Goal: Task Accomplishment & Management: Manage account settings

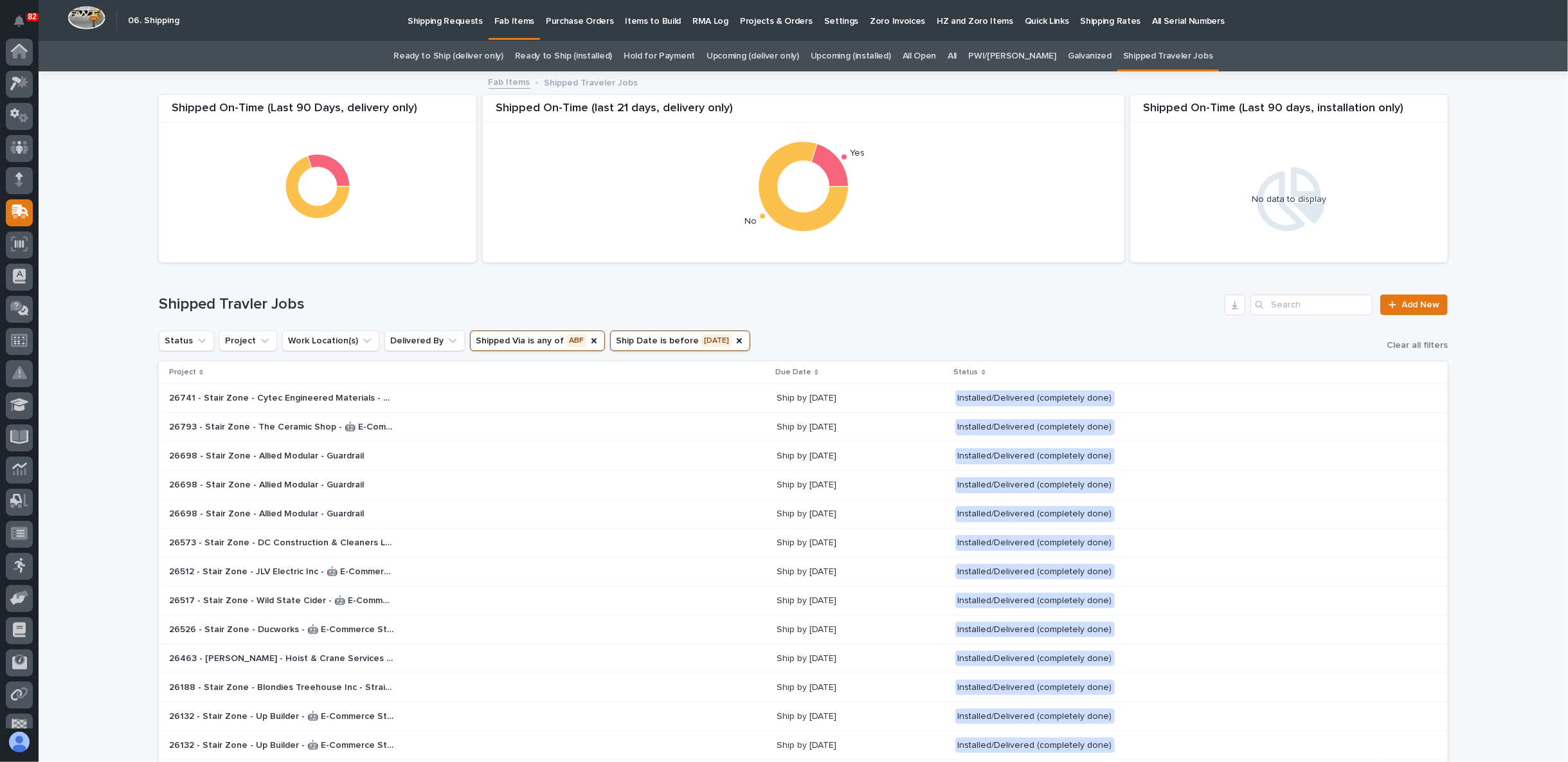
scroll to position [81, 0]
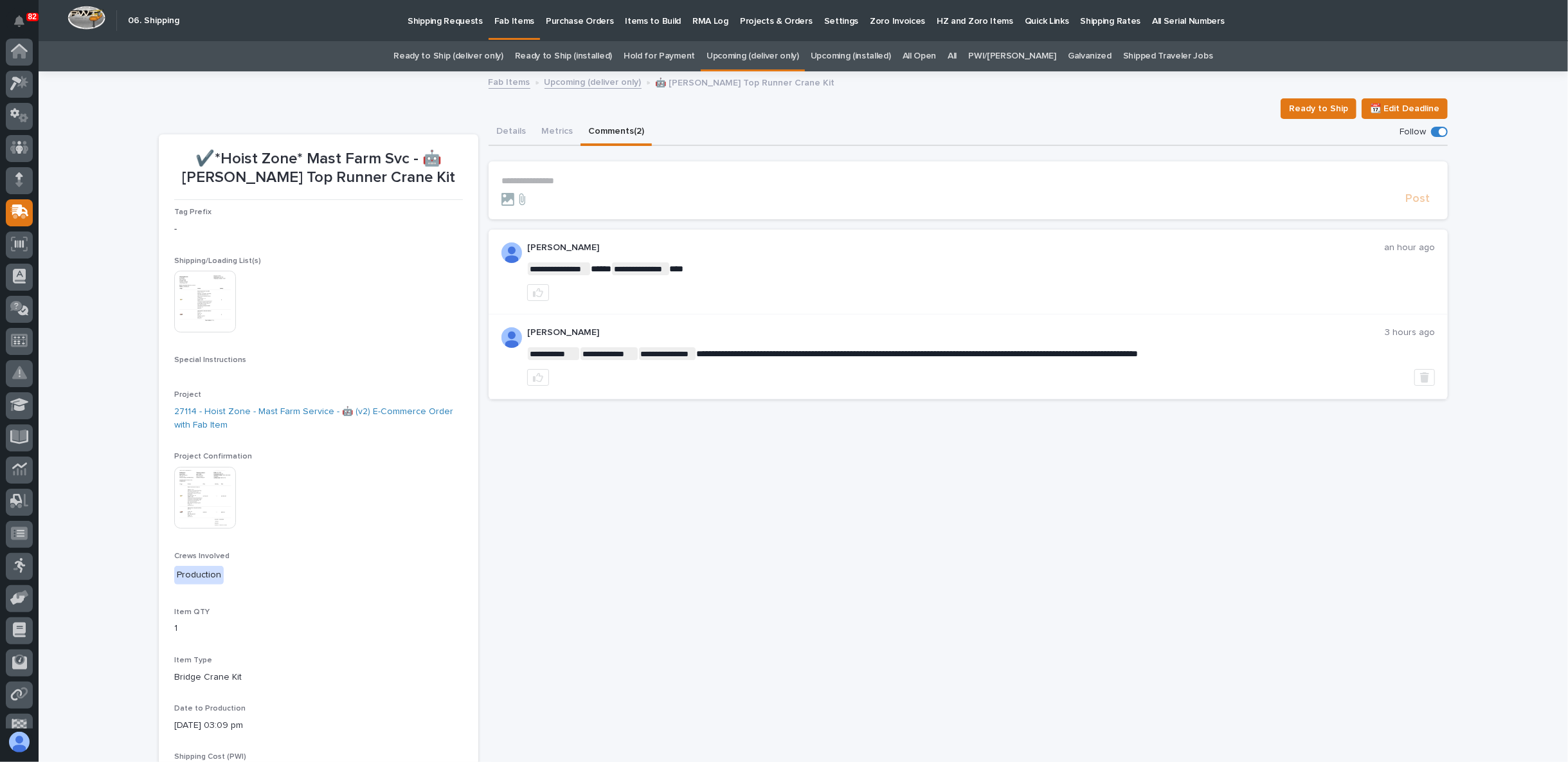
scroll to position [81, 0]
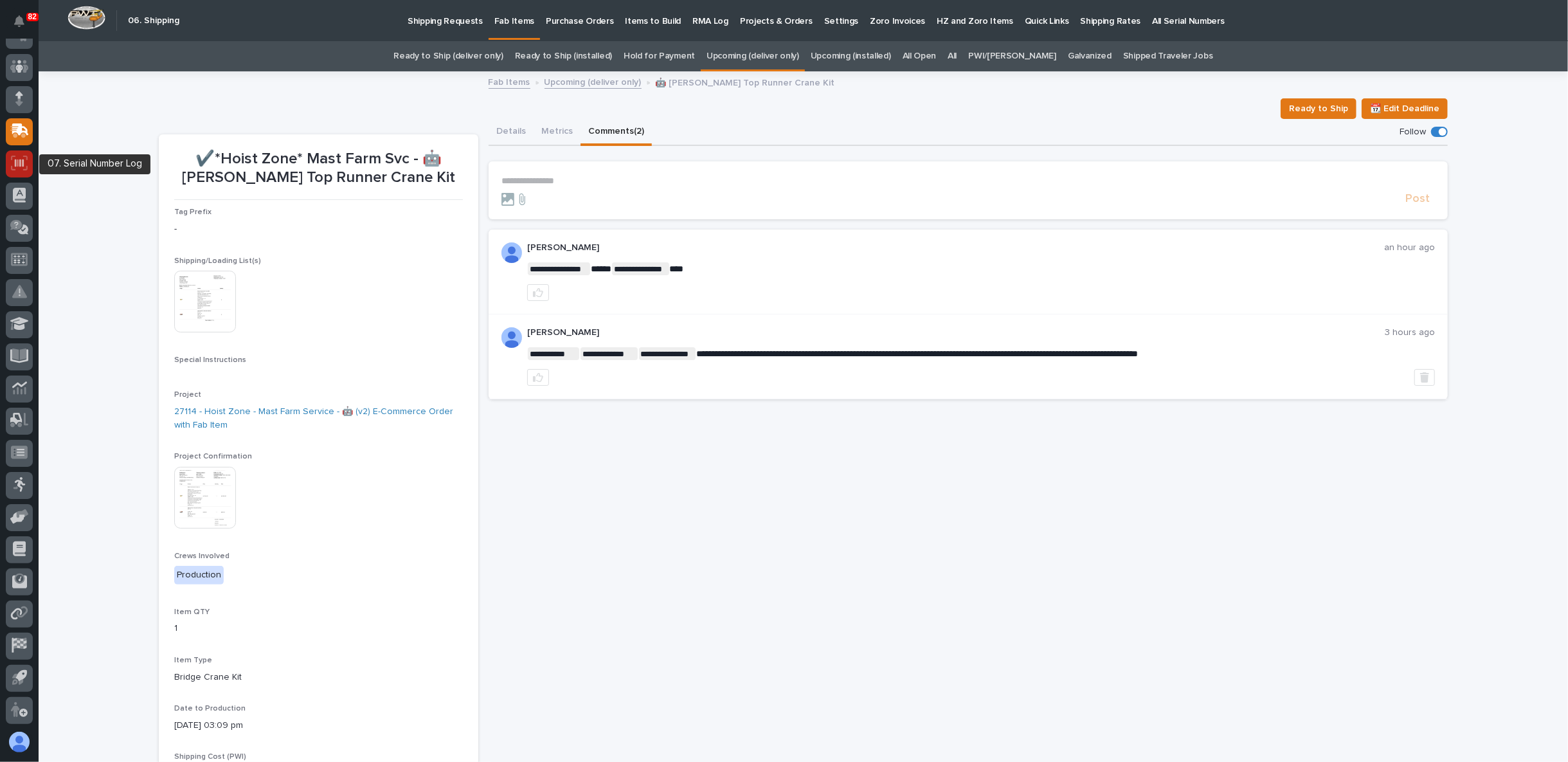
click at [14, 167] on icon at bounding box center [19, 163] width 16 height 15
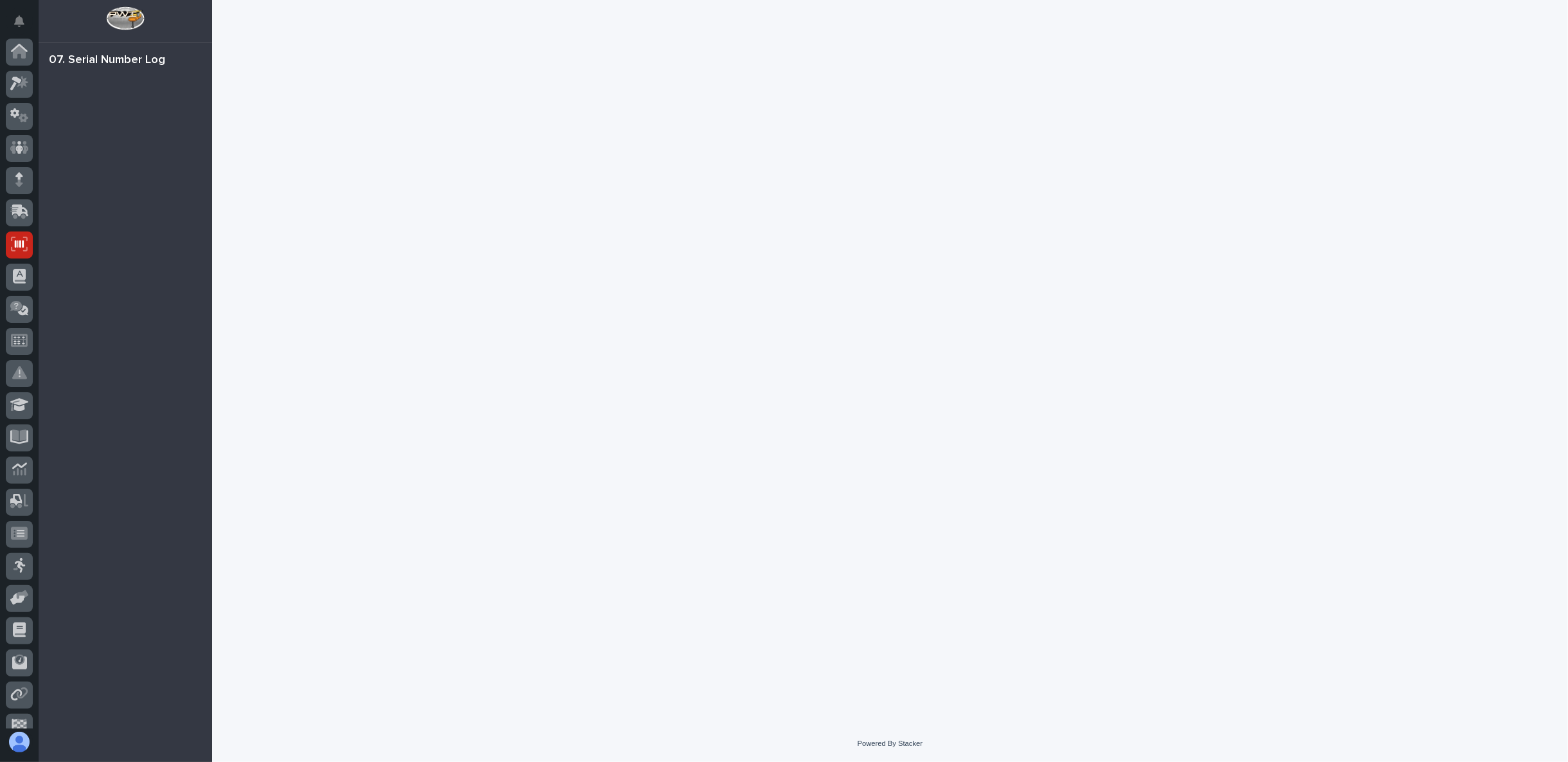
scroll to position [81, 0]
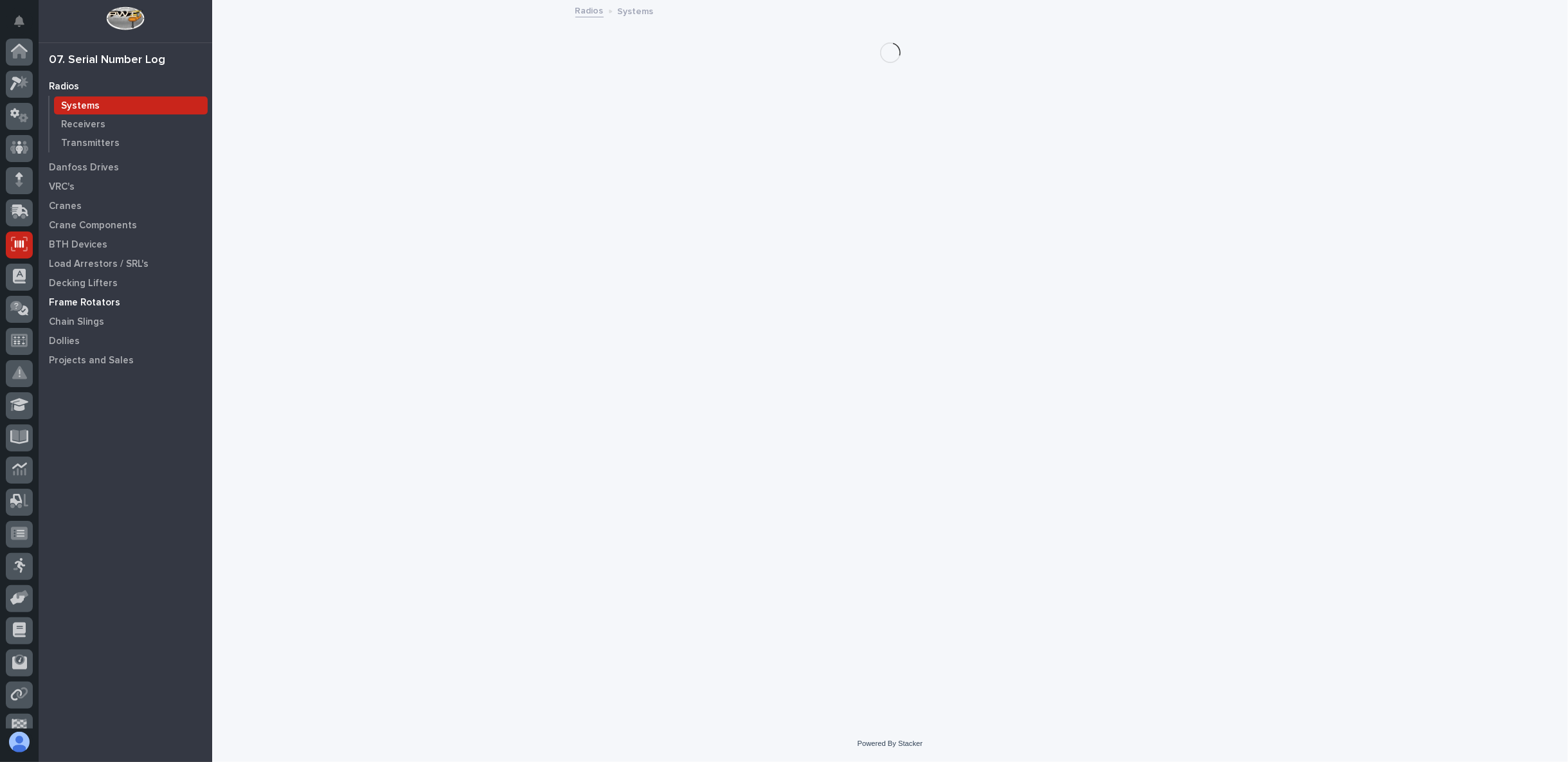
scroll to position [81, 0]
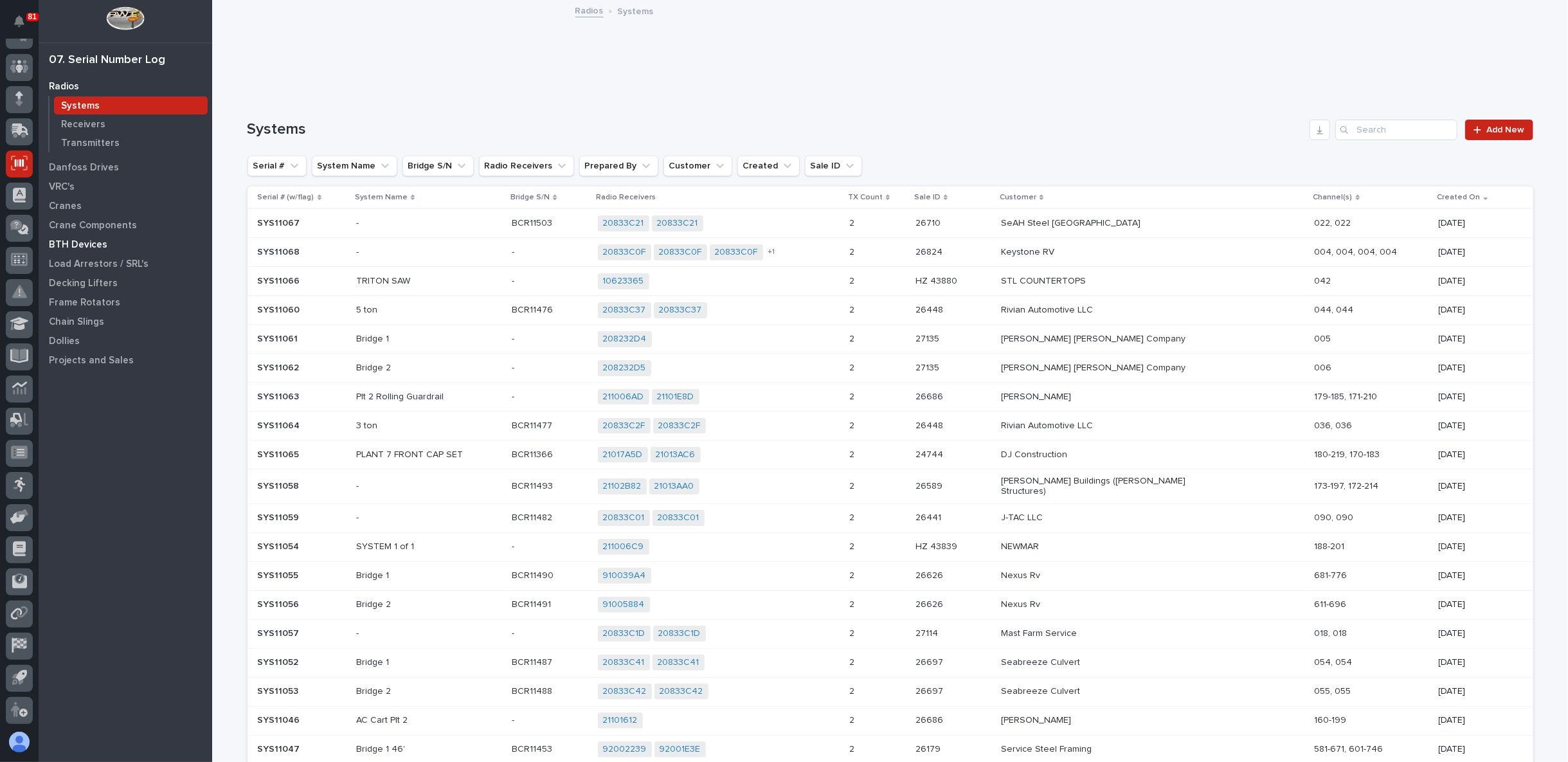
click at [79, 245] on p "BTH Devices" at bounding box center [77, 245] width 59 height 12
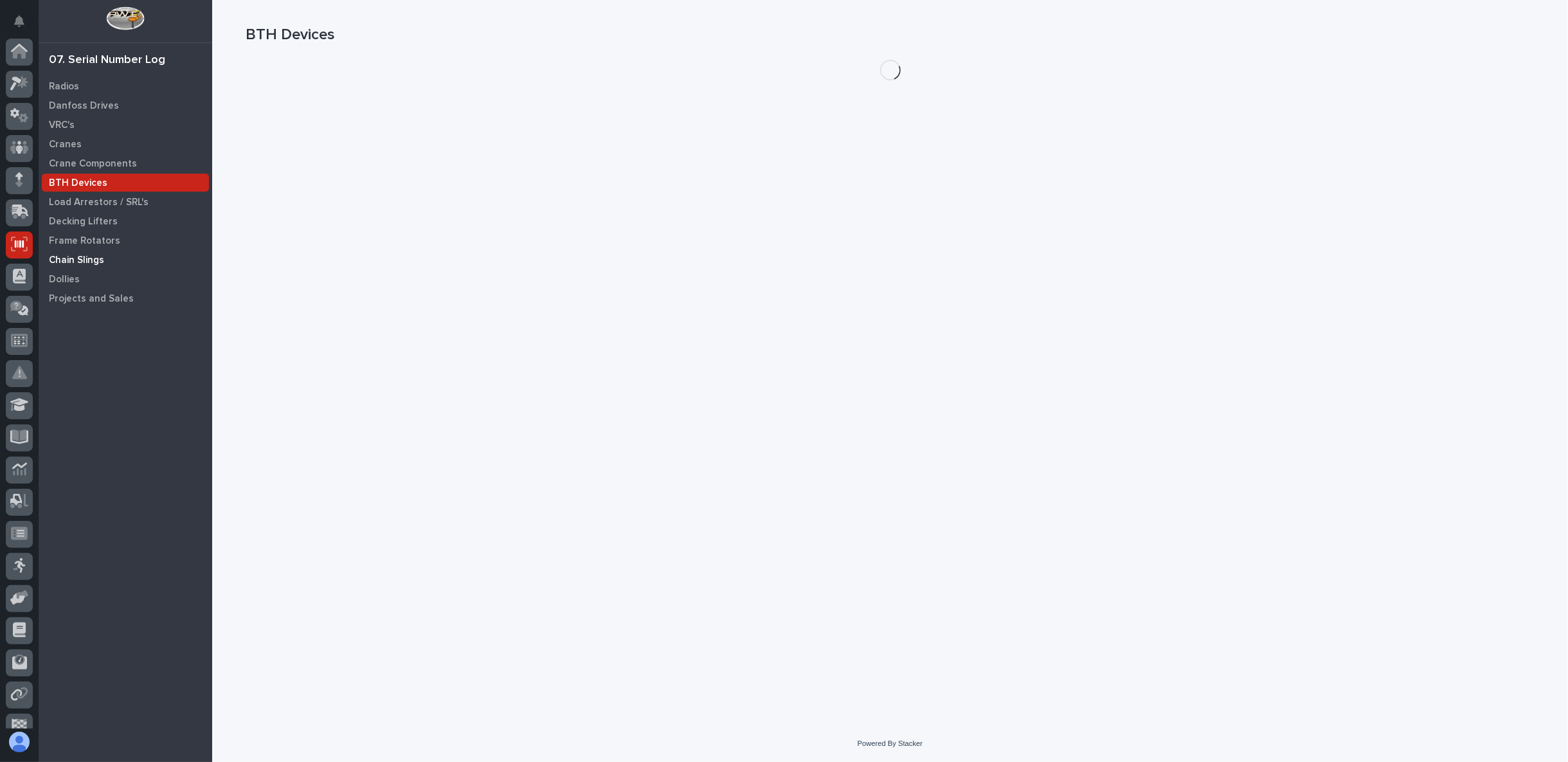
scroll to position [81, 0]
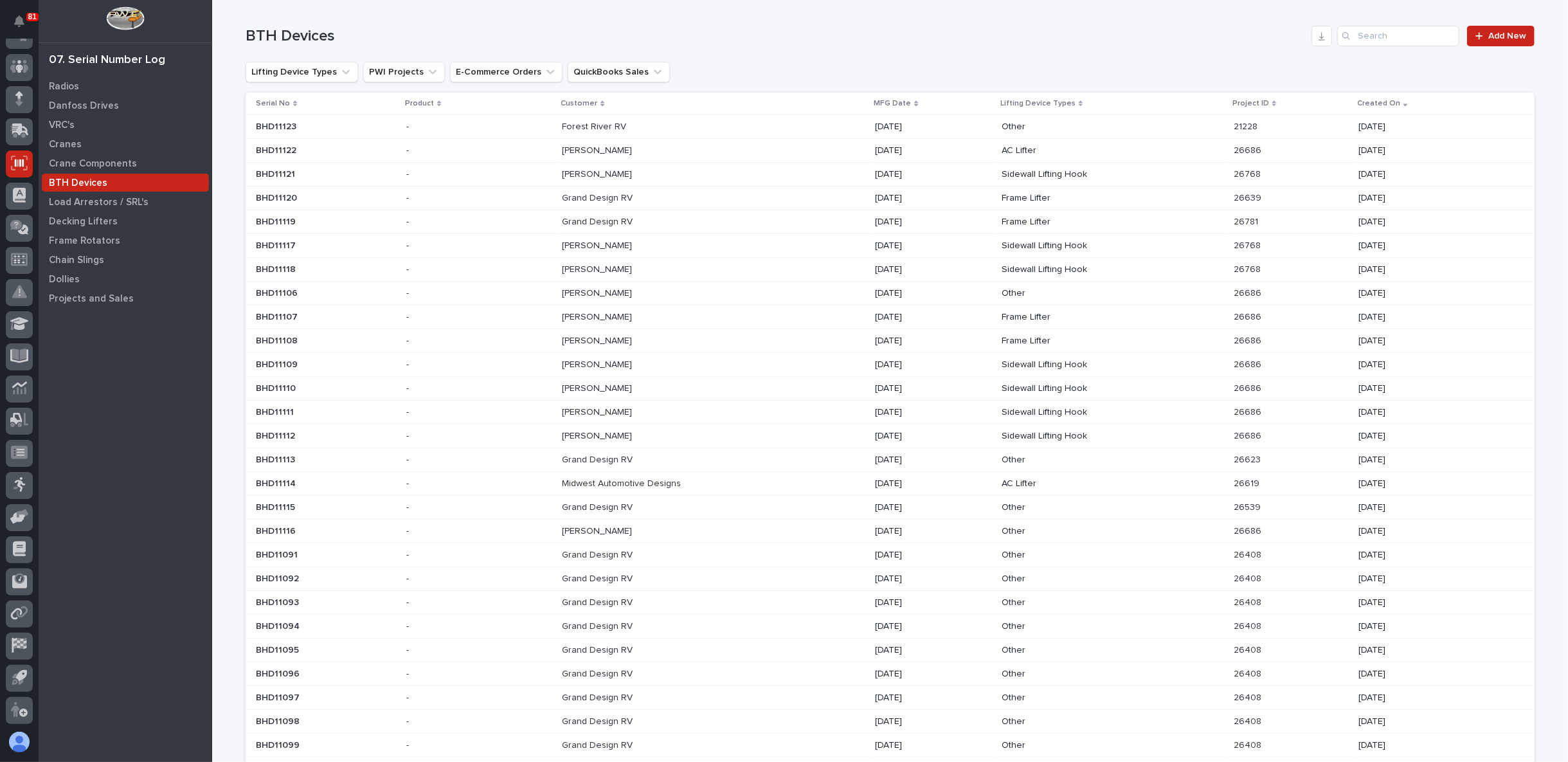
click at [800, 128] on div "Forest River RV Forest River RV" at bounding box center [713, 127] width 303 height 21
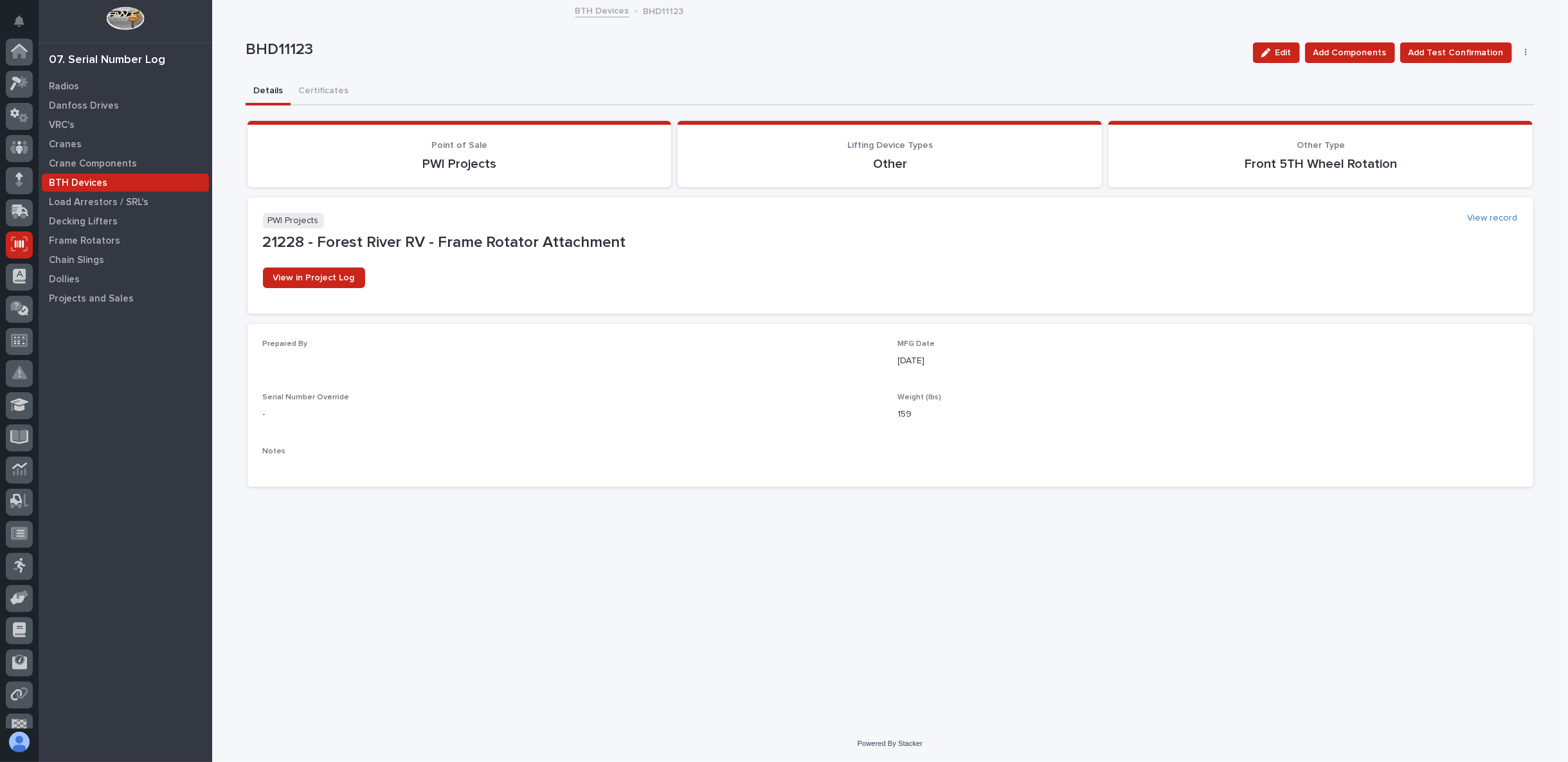
scroll to position [81, 0]
click at [1292, 52] on span "Edit" at bounding box center [1283, 52] width 16 height 12
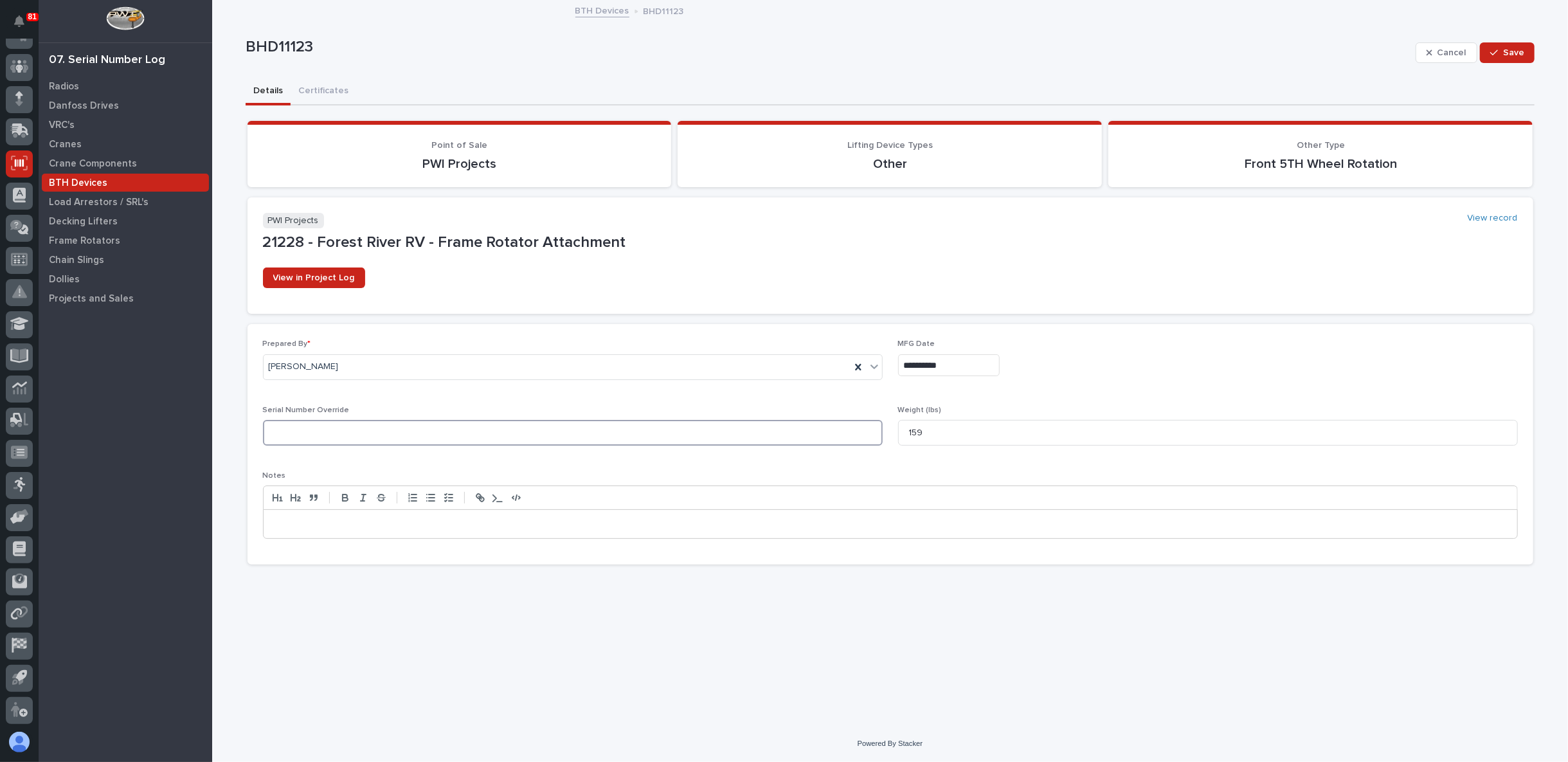
click at [389, 441] on input at bounding box center [573, 433] width 620 height 26
click at [336, 529] on div at bounding box center [890, 524] width 1253 height 28
click at [347, 524] on p "**********" at bounding box center [890, 523] width 1235 height 13
click at [563, 523] on p "**********" at bounding box center [890, 523] width 1235 height 13
click at [1517, 52] on span "Save" at bounding box center [1513, 52] width 21 height 12
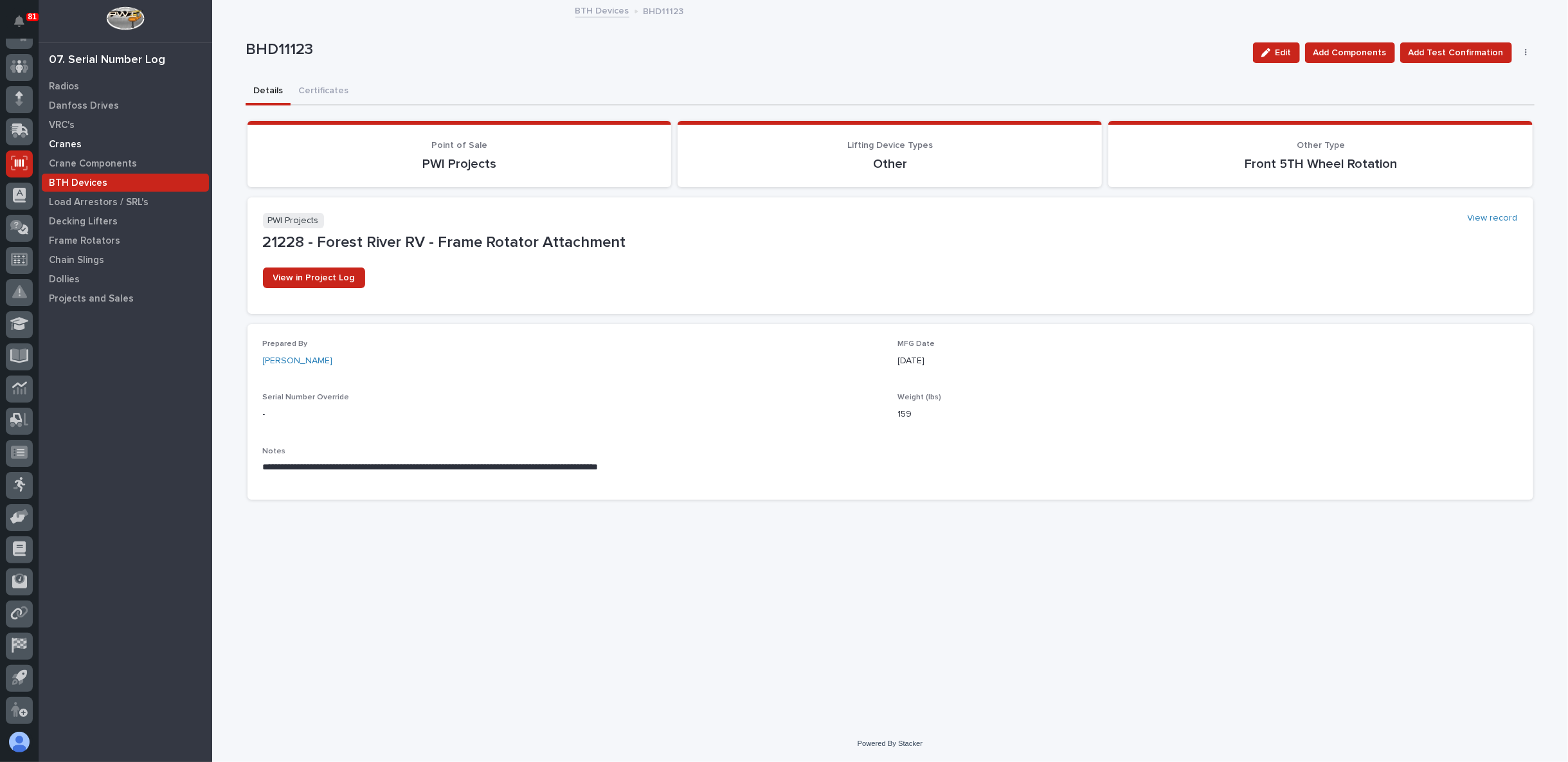
click at [70, 136] on div "Cranes" at bounding box center [125, 144] width 167 height 18
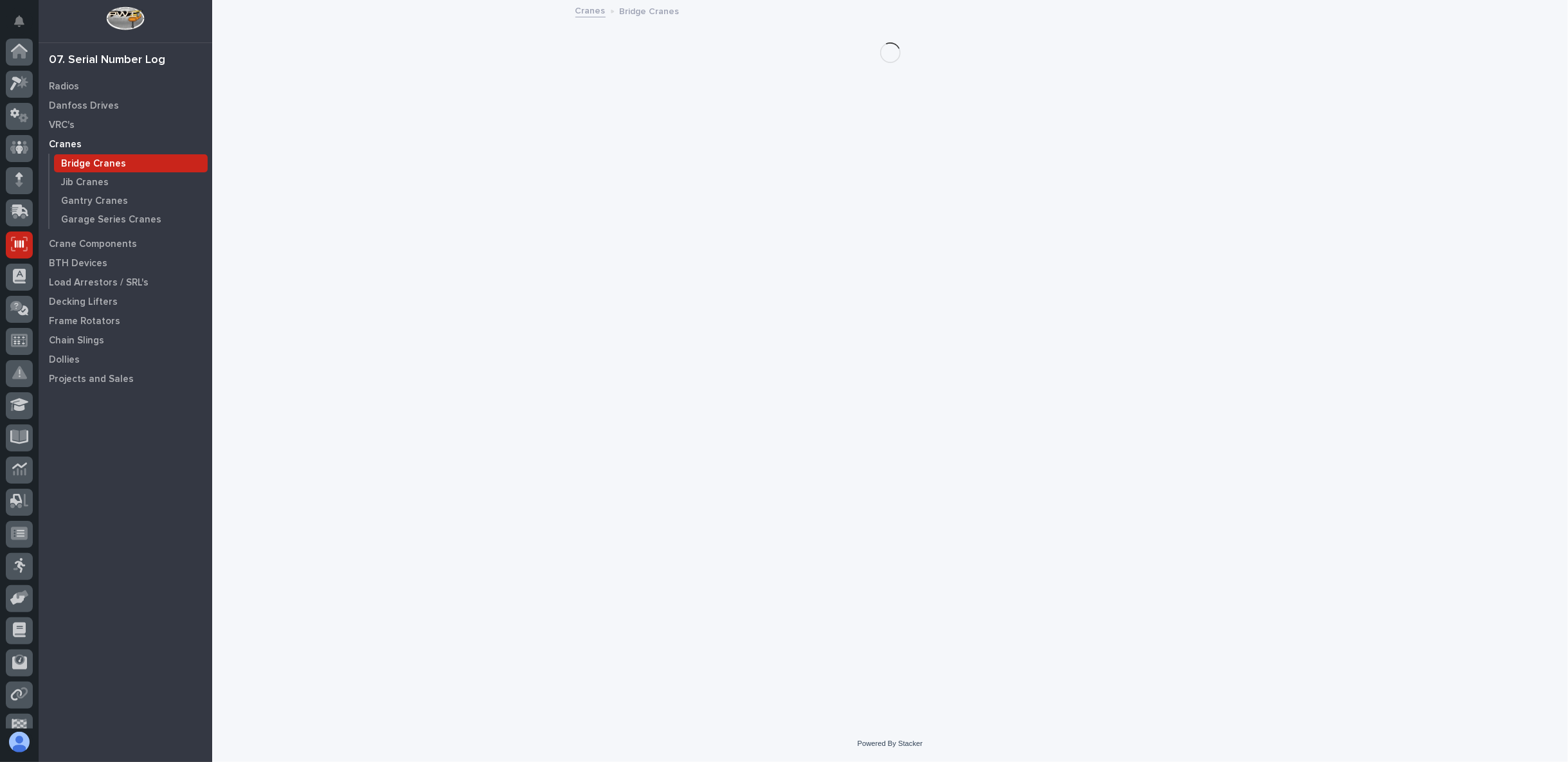
scroll to position [81, 0]
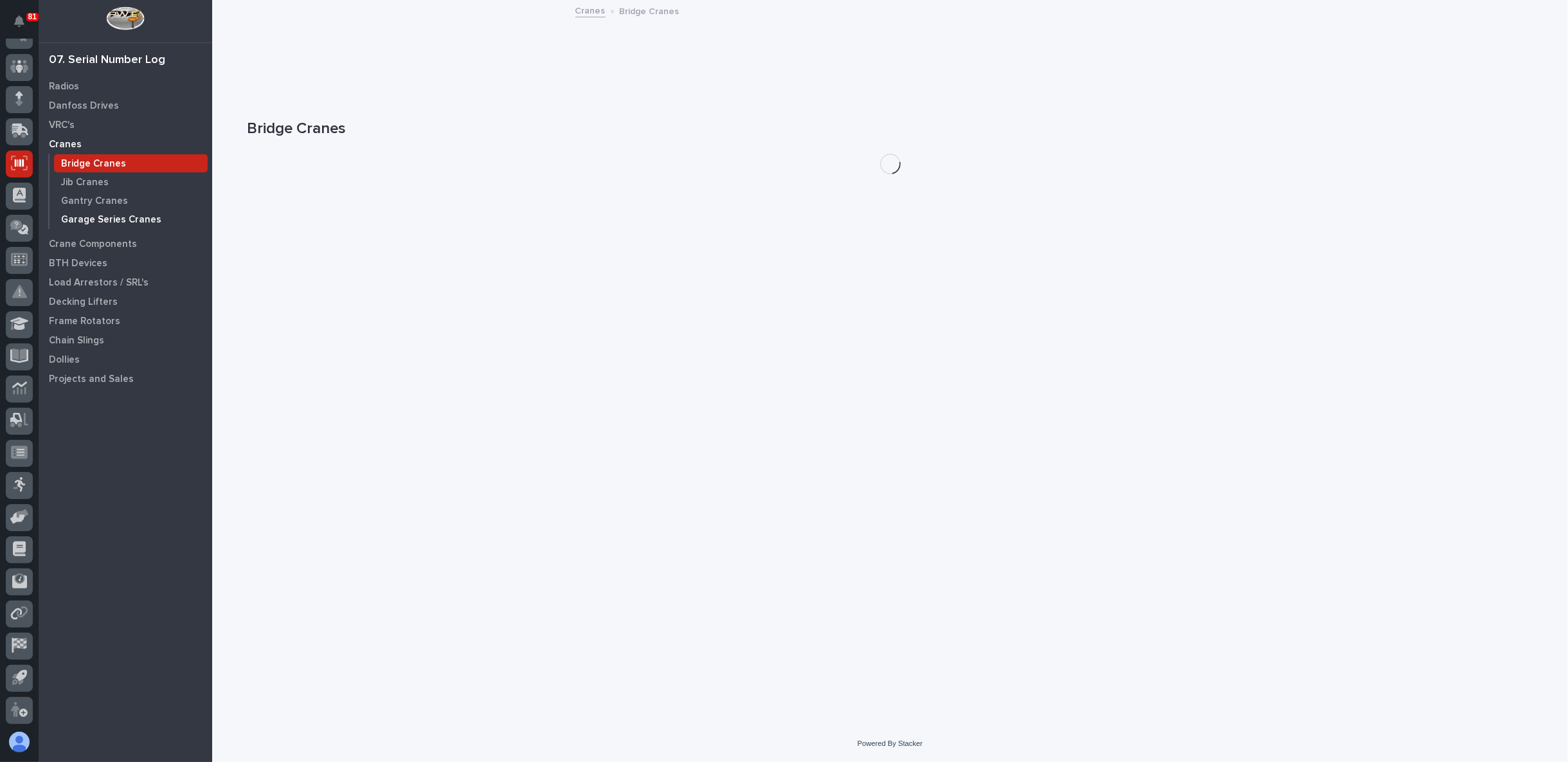
click at [77, 221] on p "Garage Series Cranes" at bounding box center [111, 220] width 100 height 12
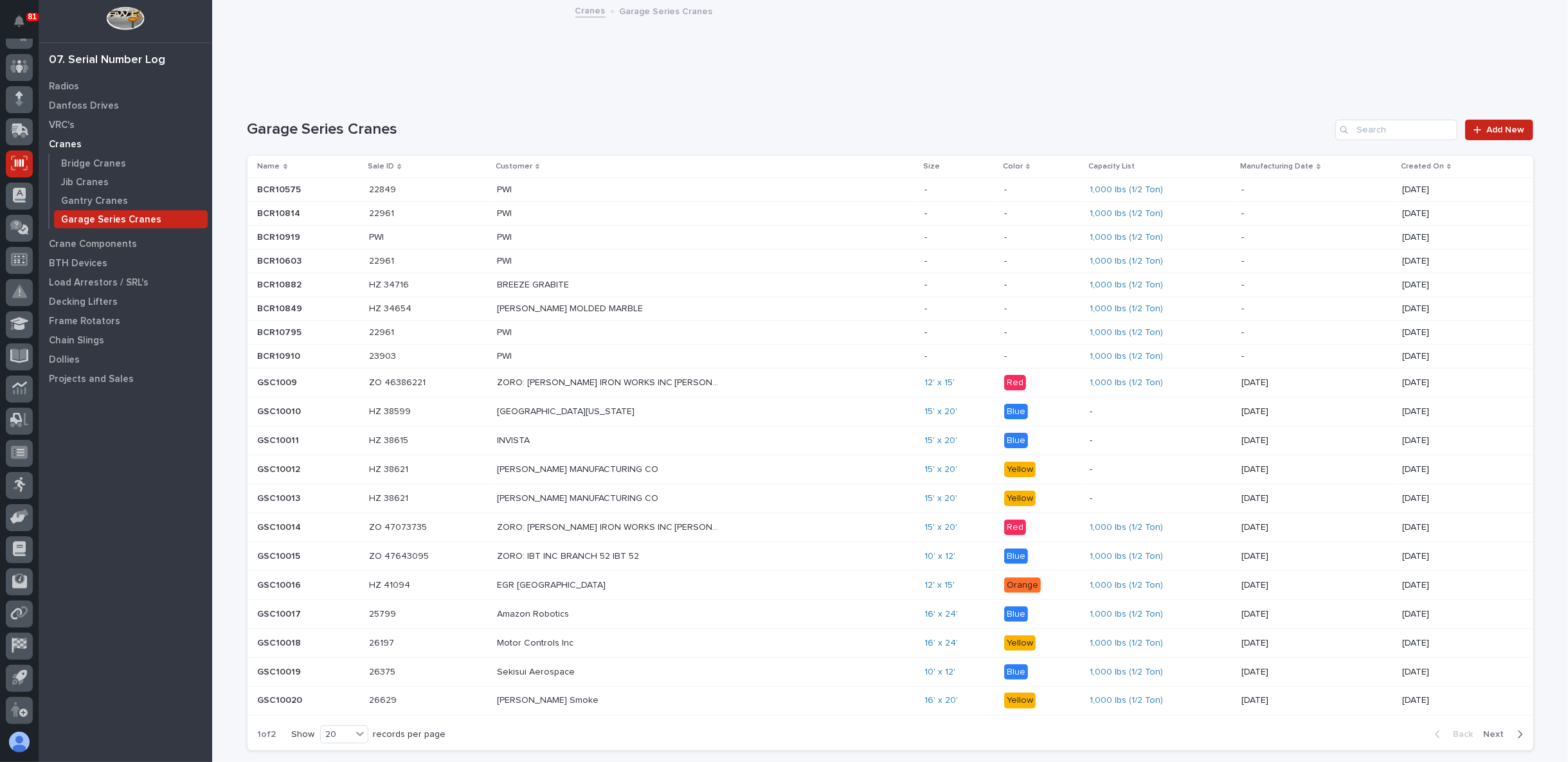
click at [273, 163] on div "Name" at bounding box center [308, 167] width 102 height 14
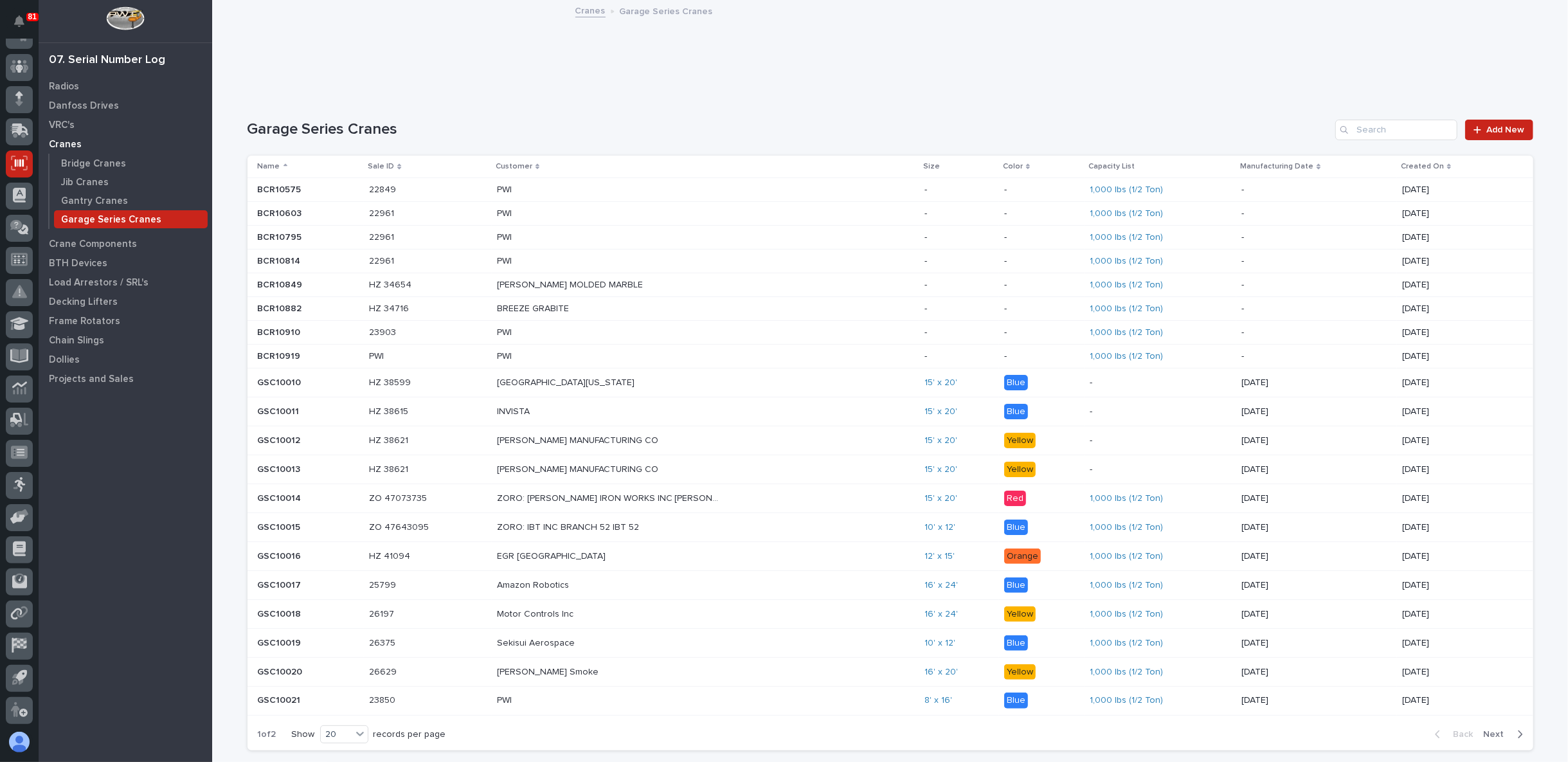
click at [270, 164] on p "Name" at bounding box center [268, 167] width 23 height 14
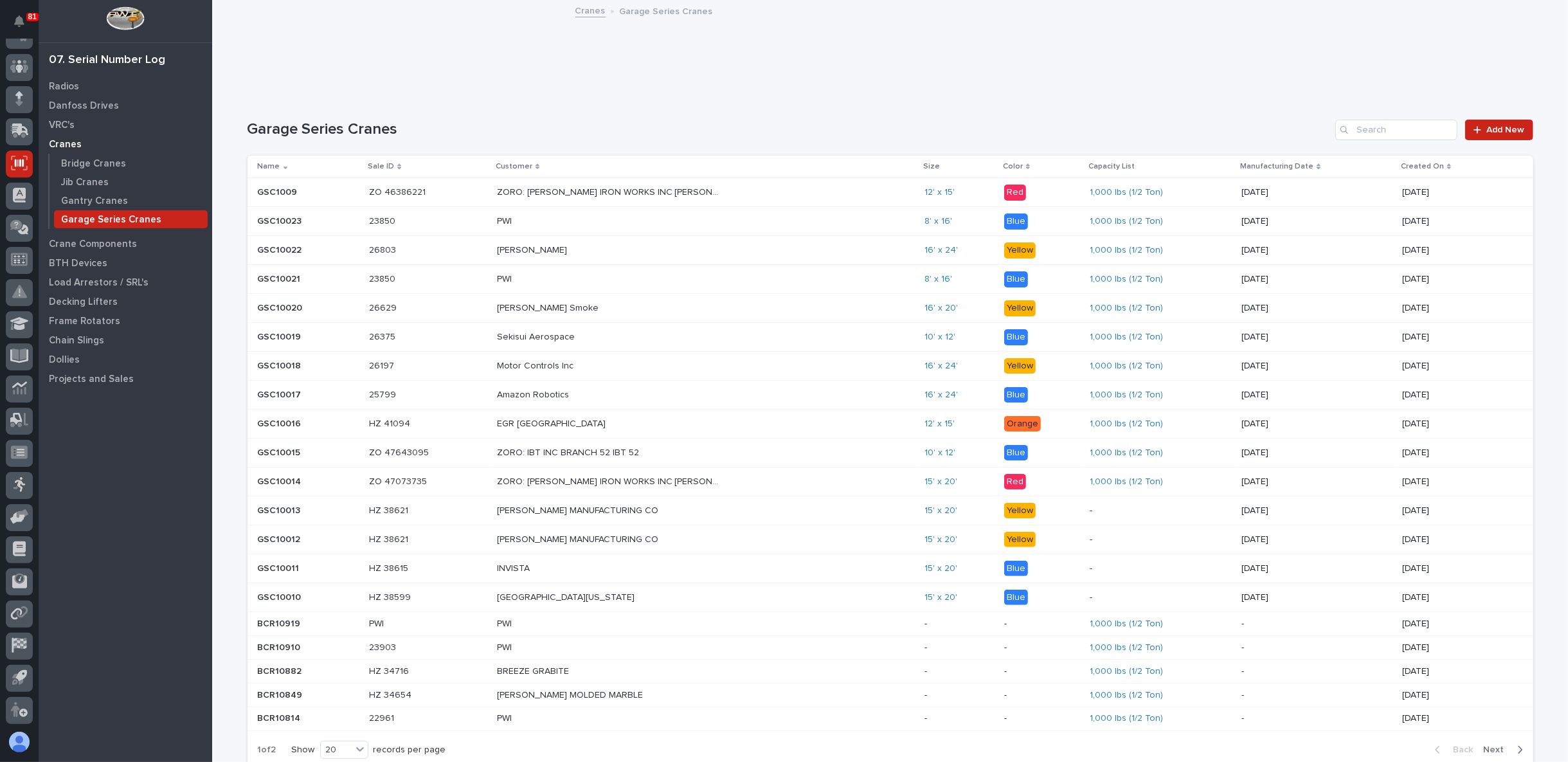
click at [312, 219] on p at bounding box center [308, 221] width 102 height 11
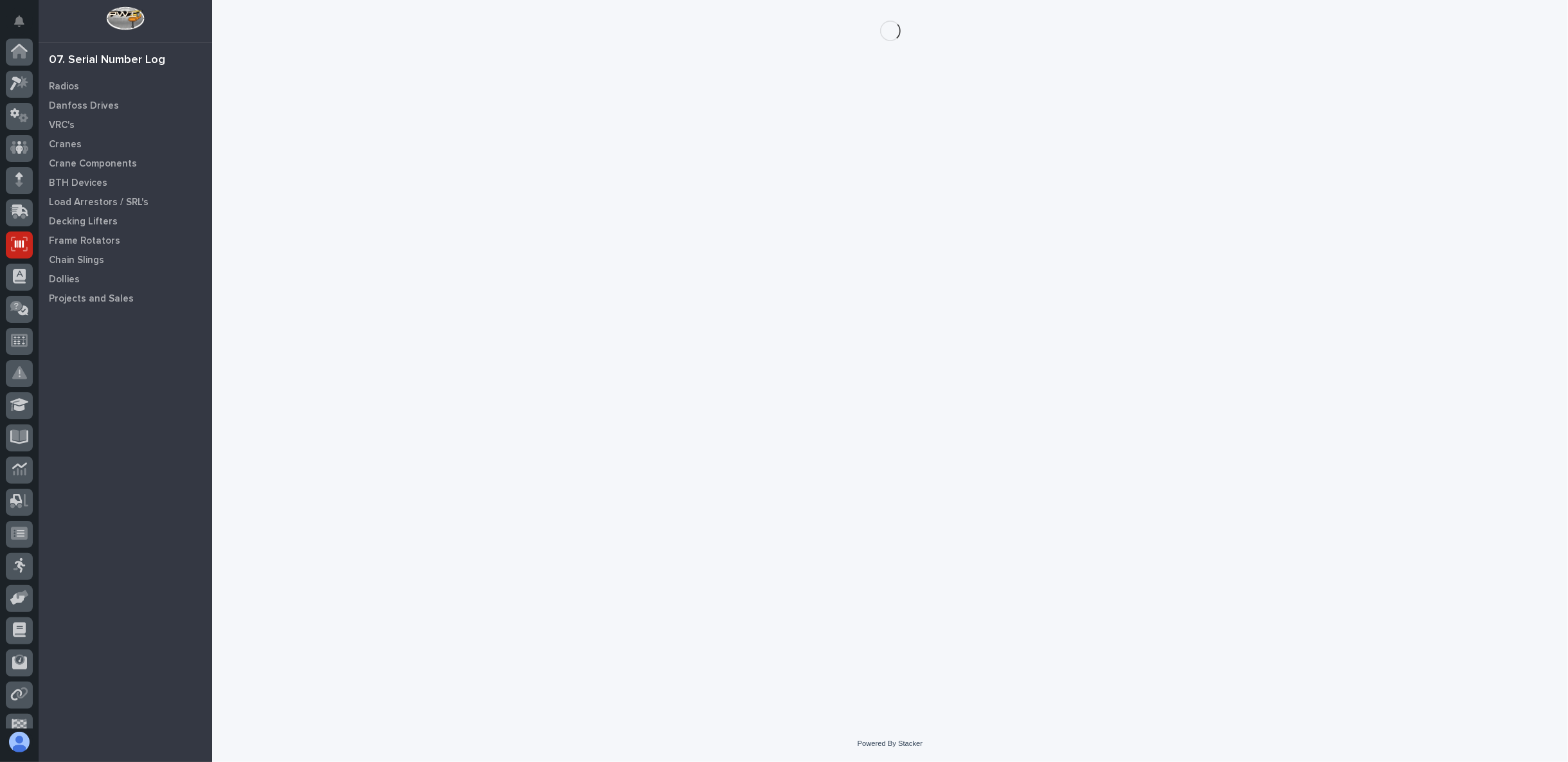
scroll to position [81, 0]
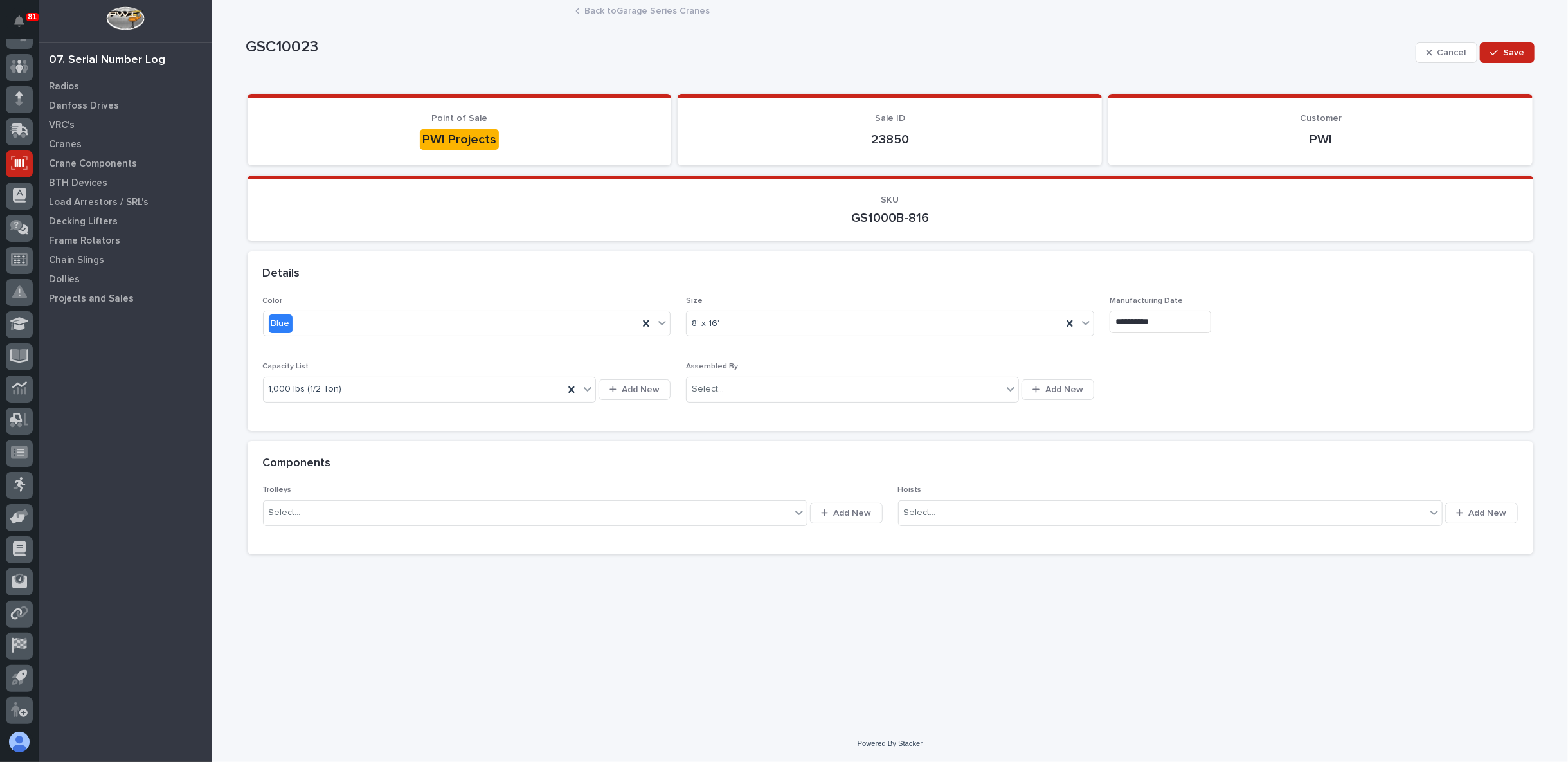
click at [887, 216] on p "GS1000B-816" at bounding box center [890, 218] width 1255 height 16
click at [922, 217] on p "GS1000B-816" at bounding box center [890, 218] width 1255 height 16
click at [481, 464] on div "Components" at bounding box center [887, 463] width 1250 height 14
click at [917, 135] on p "23850" at bounding box center [890, 139] width 394 height 16
click at [919, 138] on p "23850" at bounding box center [890, 139] width 394 height 16
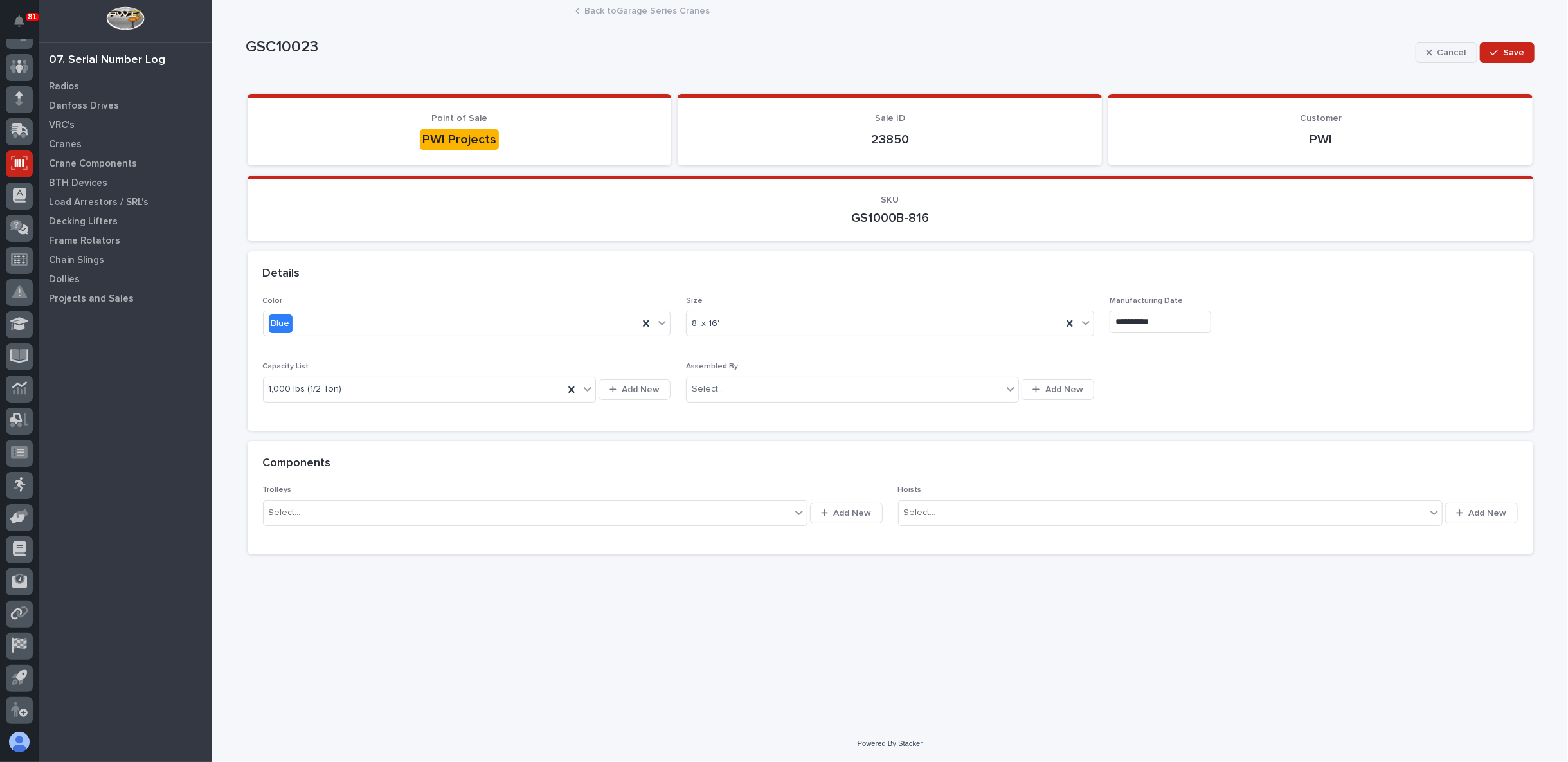
click at [1437, 45] on button "Cancel" at bounding box center [1446, 52] width 62 height 20
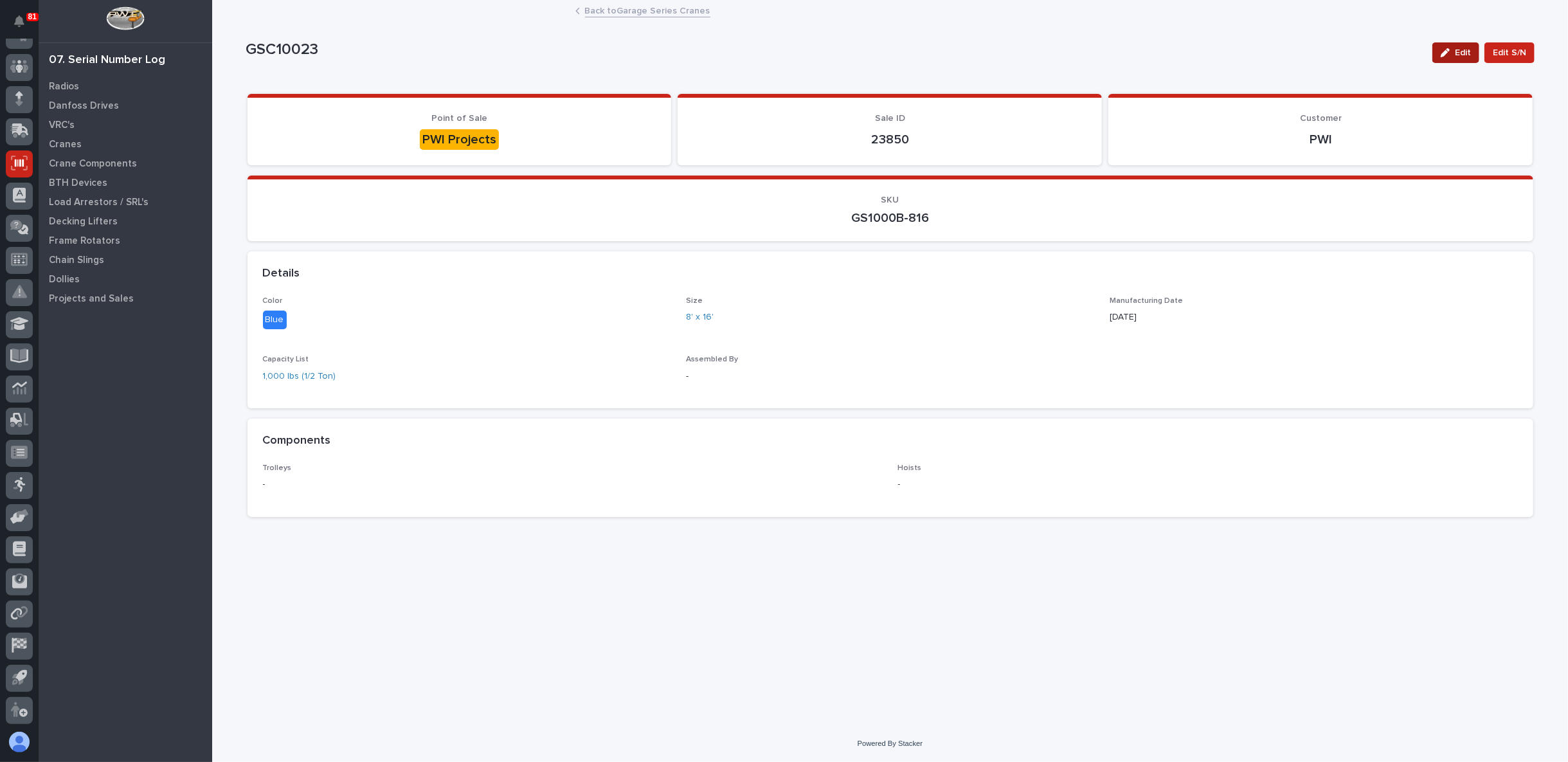
click at [1458, 56] on span "Edit" at bounding box center [1462, 52] width 16 height 12
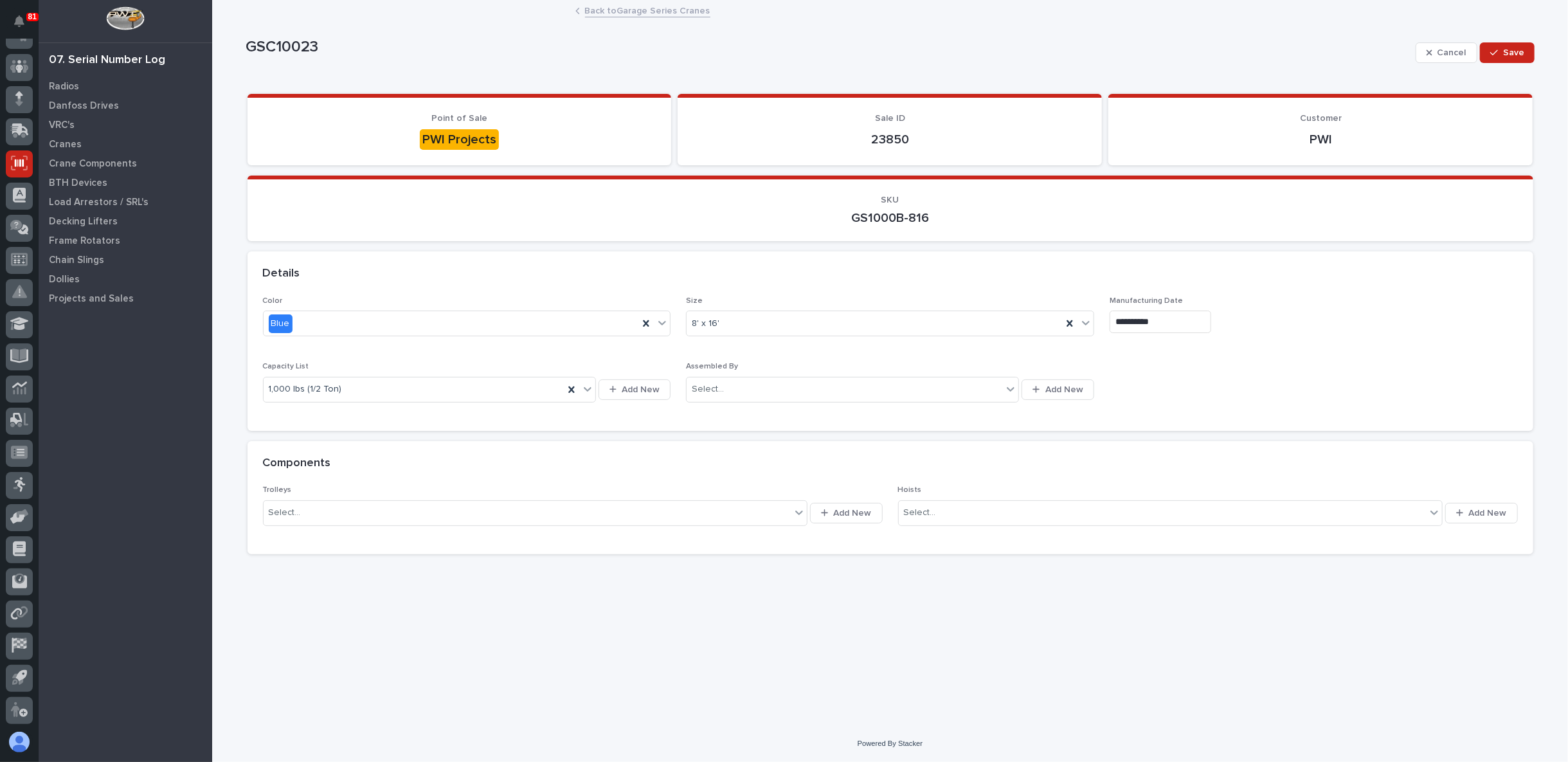
click at [488, 445] on div "Components" at bounding box center [890, 464] width 1286 height 45
click at [1445, 44] on button "Cancel" at bounding box center [1446, 52] width 62 height 20
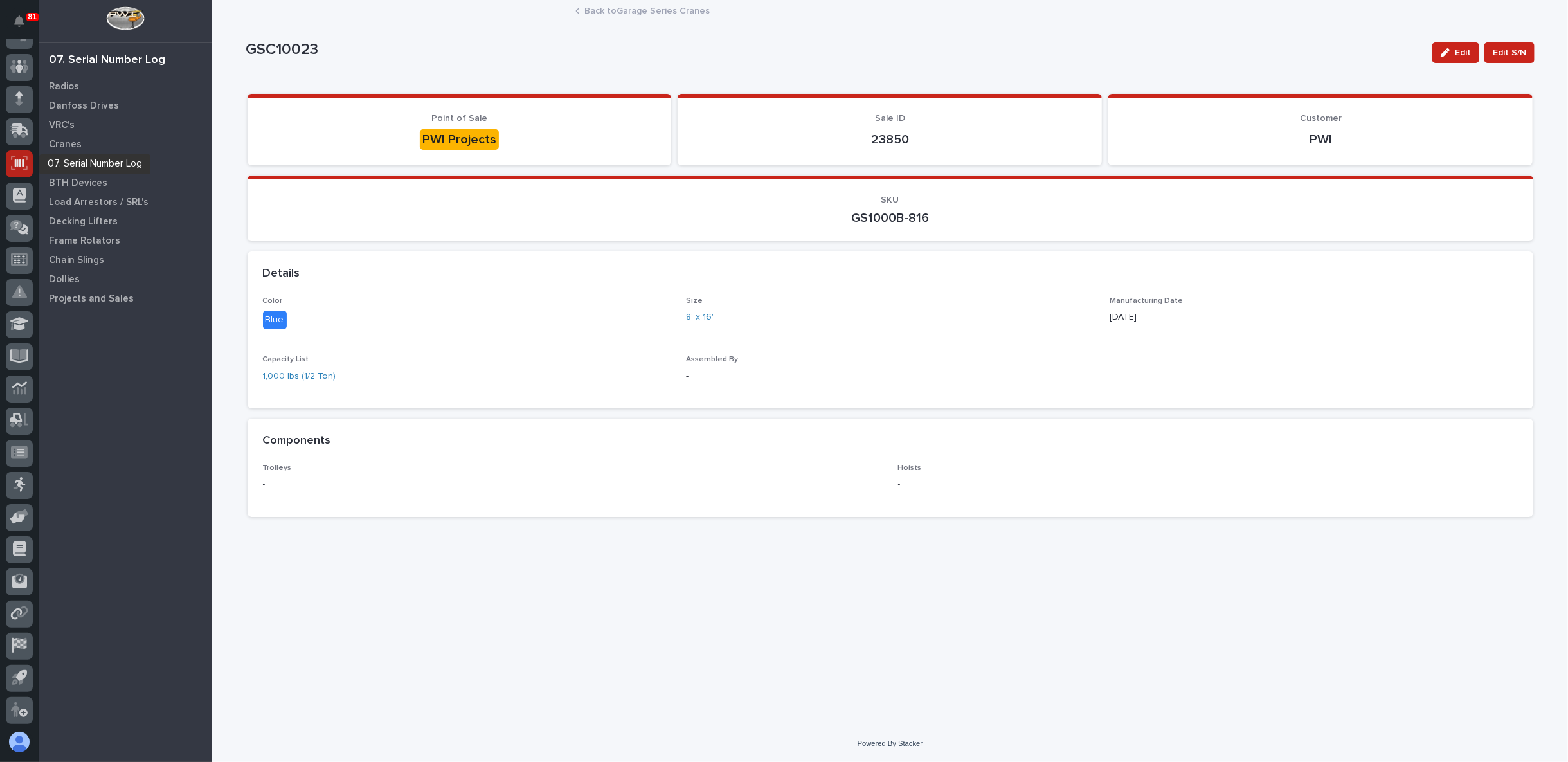
click at [19, 164] on icon at bounding box center [19, 163] width 16 height 15
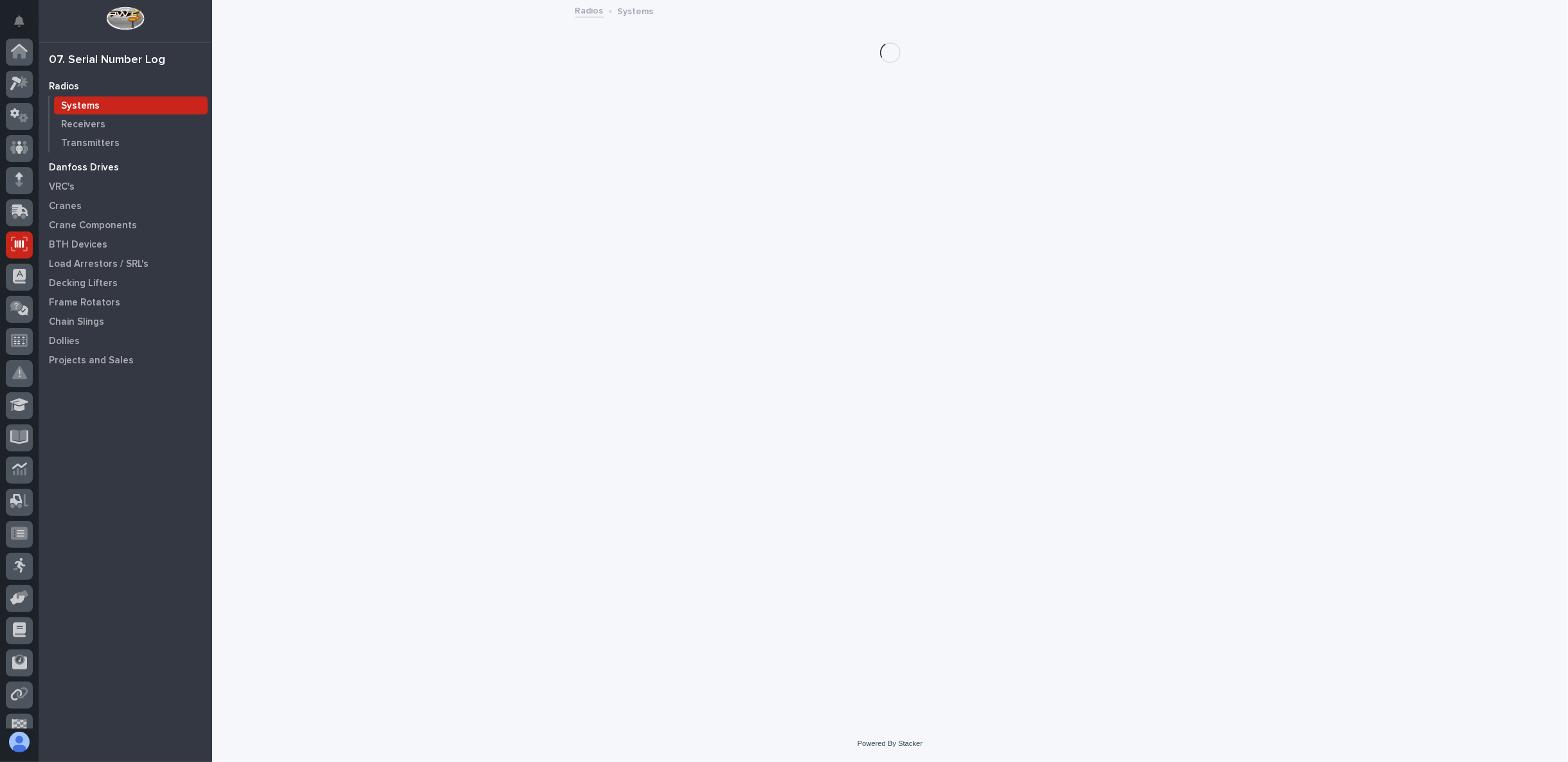
scroll to position [81, 0]
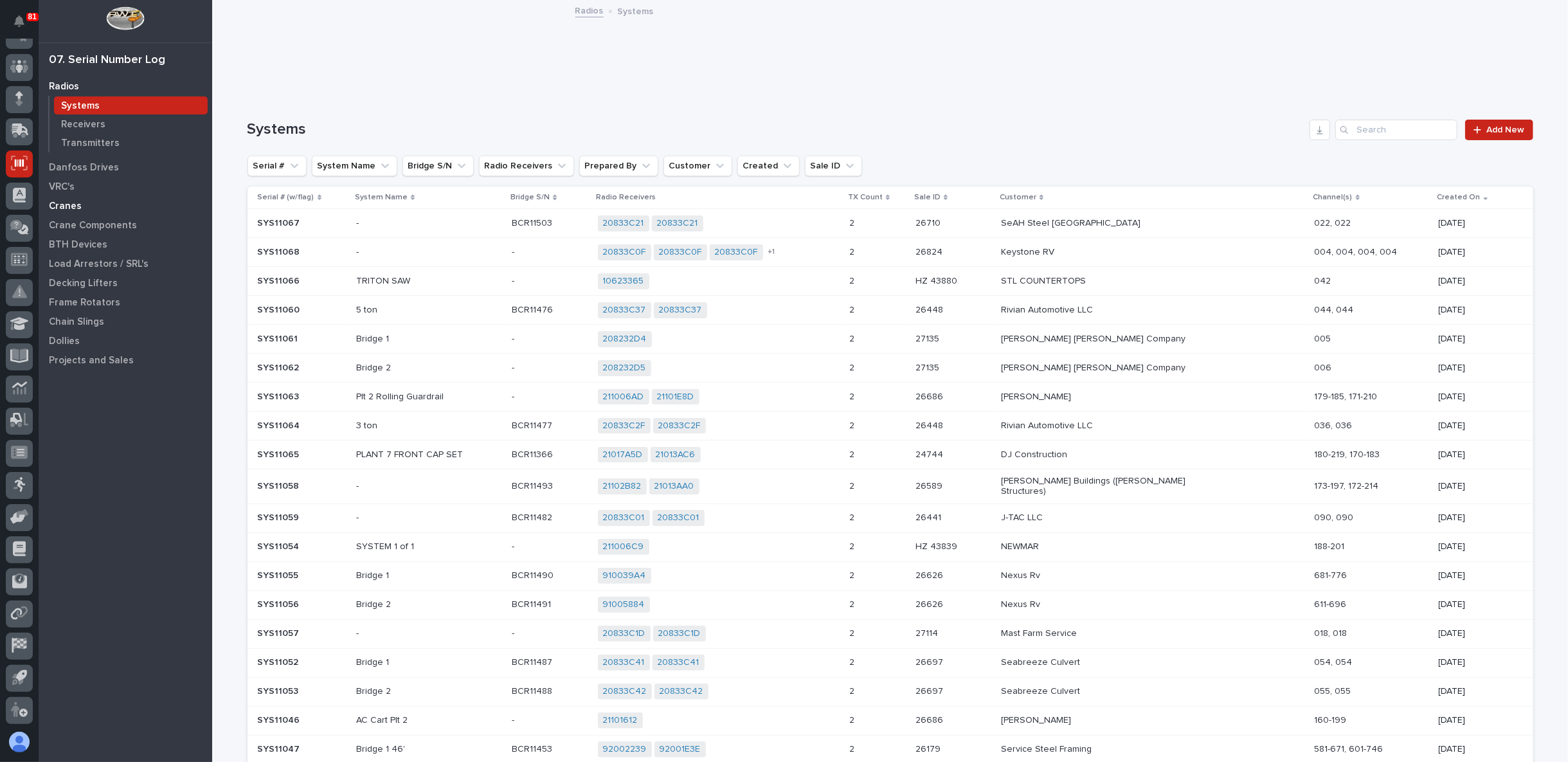
click at [73, 203] on p "Cranes" at bounding box center [65, 206] width 33 height 12
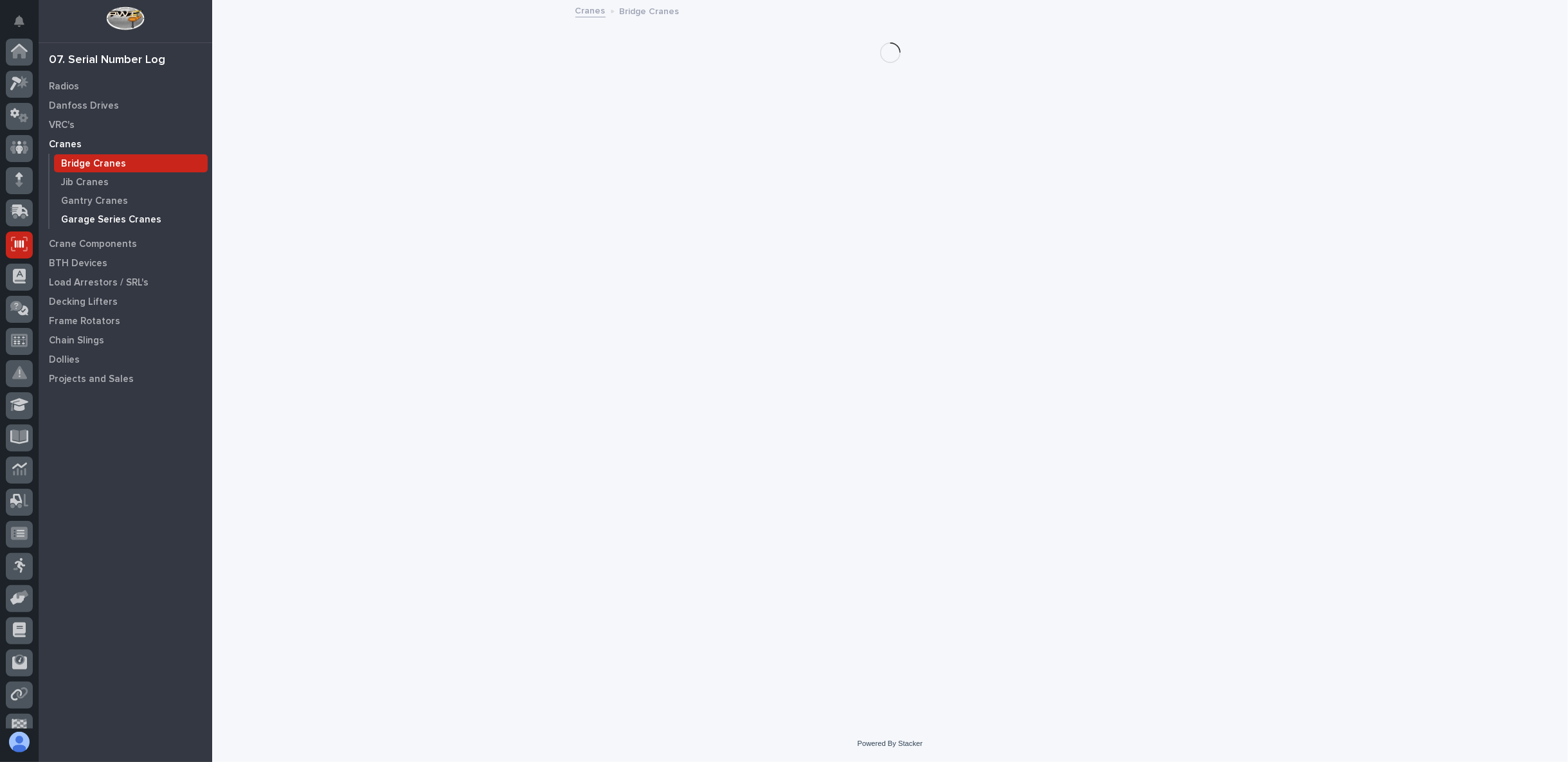
scroll to position [81, 0]
click at [120, 223] on p "Garage Series Cranes" at bounding box center [111, 220] width 100 height 12
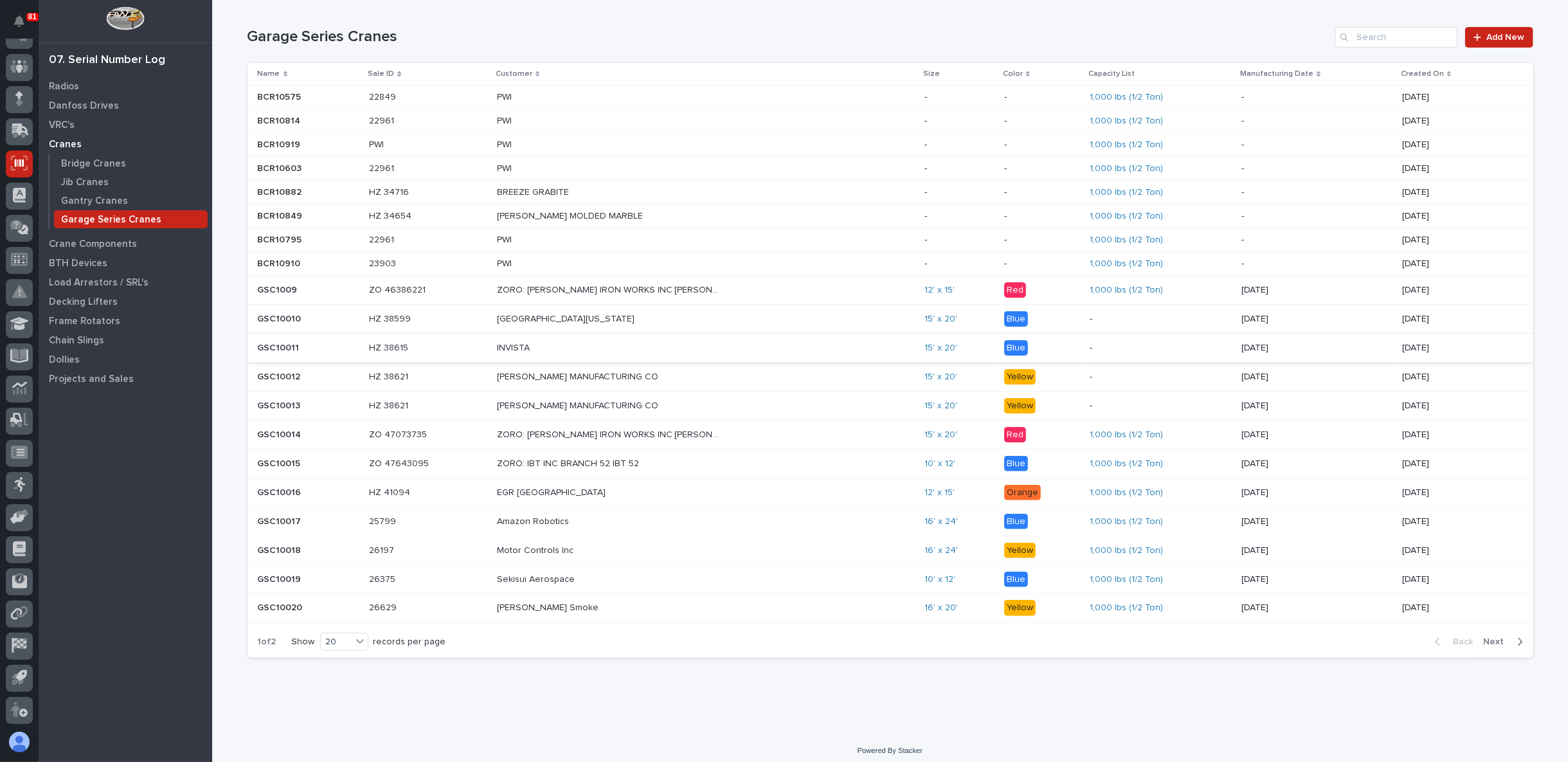
scroll to position [94, 0]
click at [1493, 634] on span "Next" at bounding box center [1498, 640] width 28 height 12
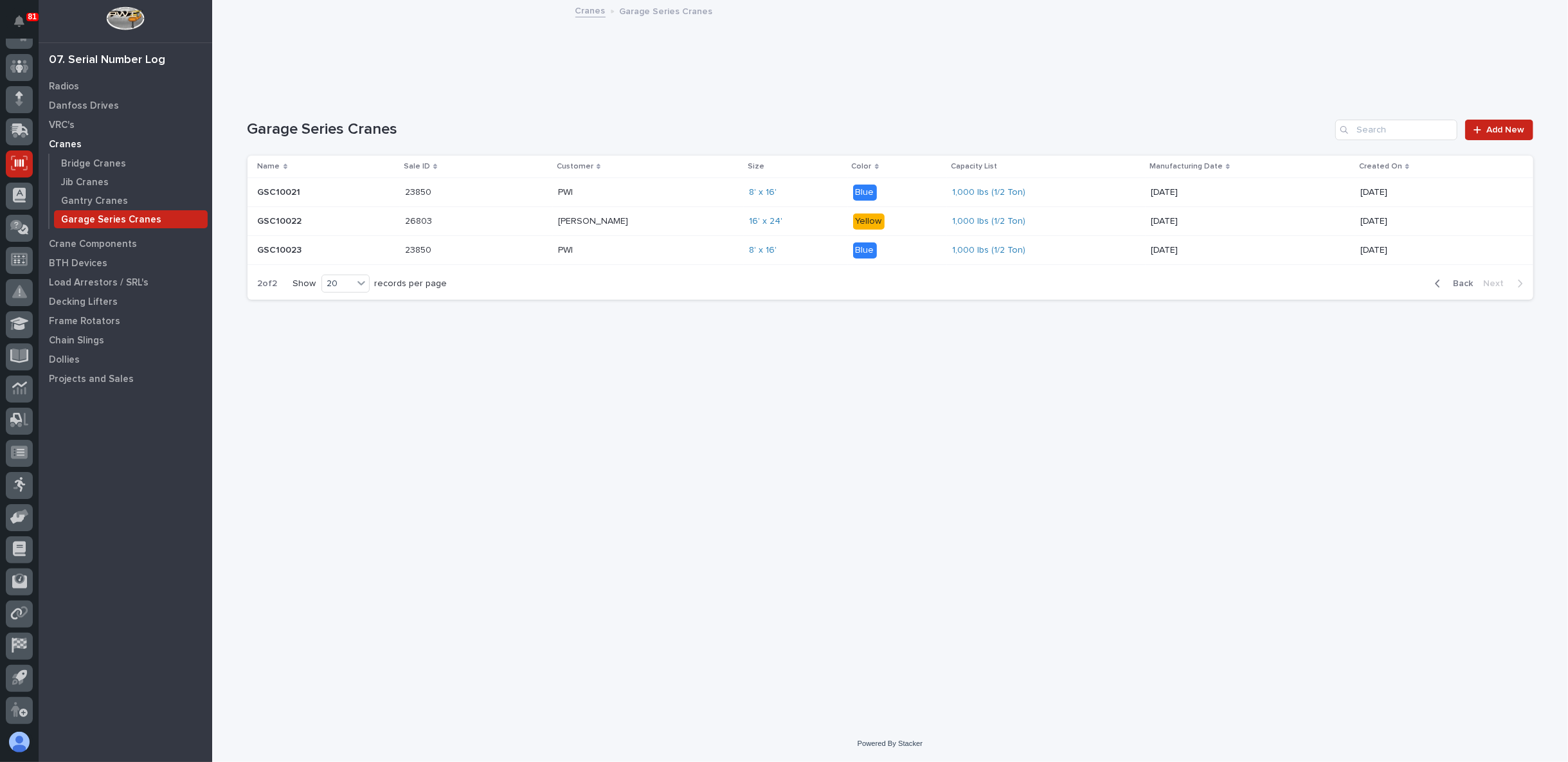
click at [463, 250] on p at bounding box center [477, 250] width 142 height 11
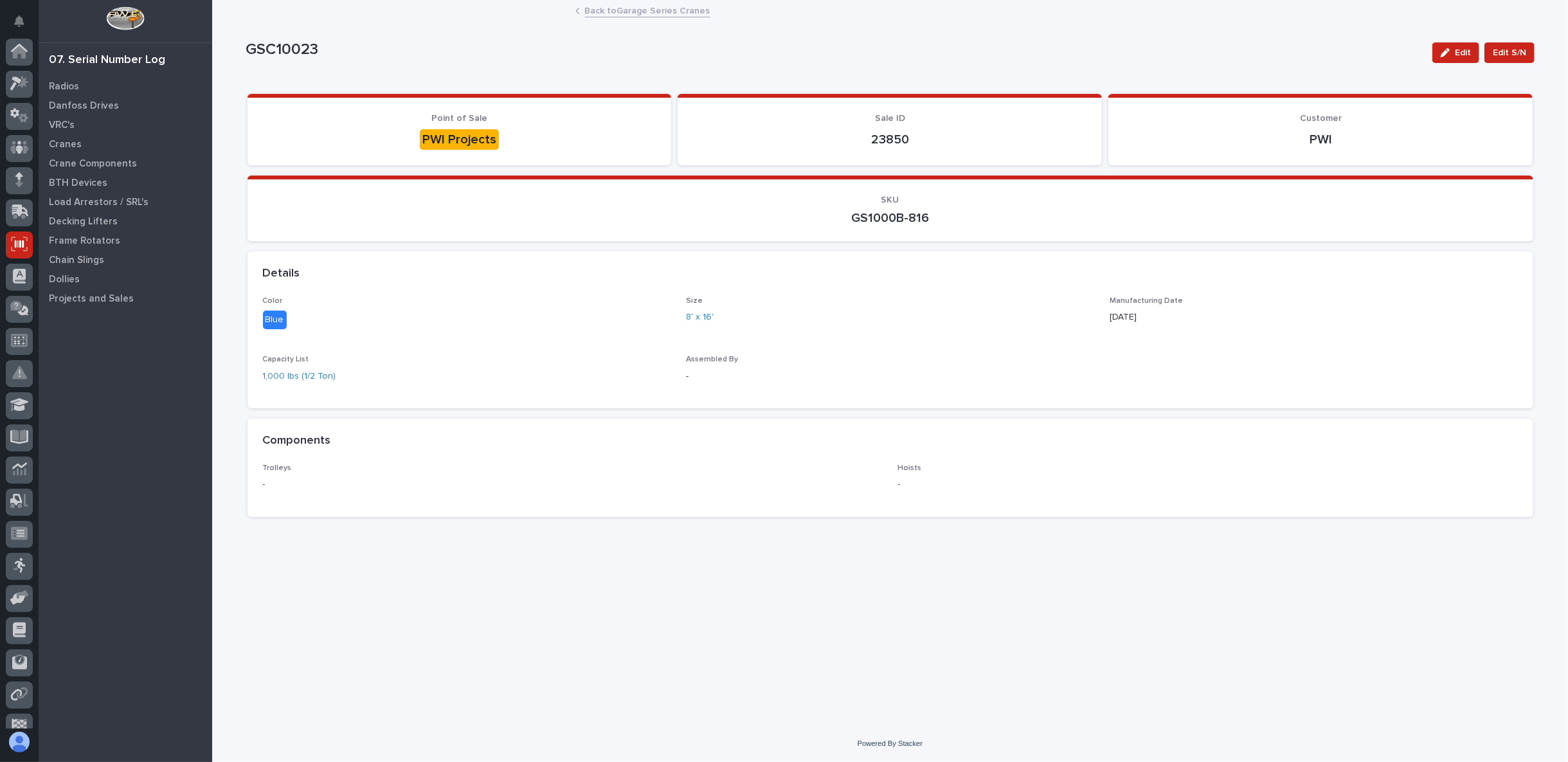
scroll to position [81, 0]
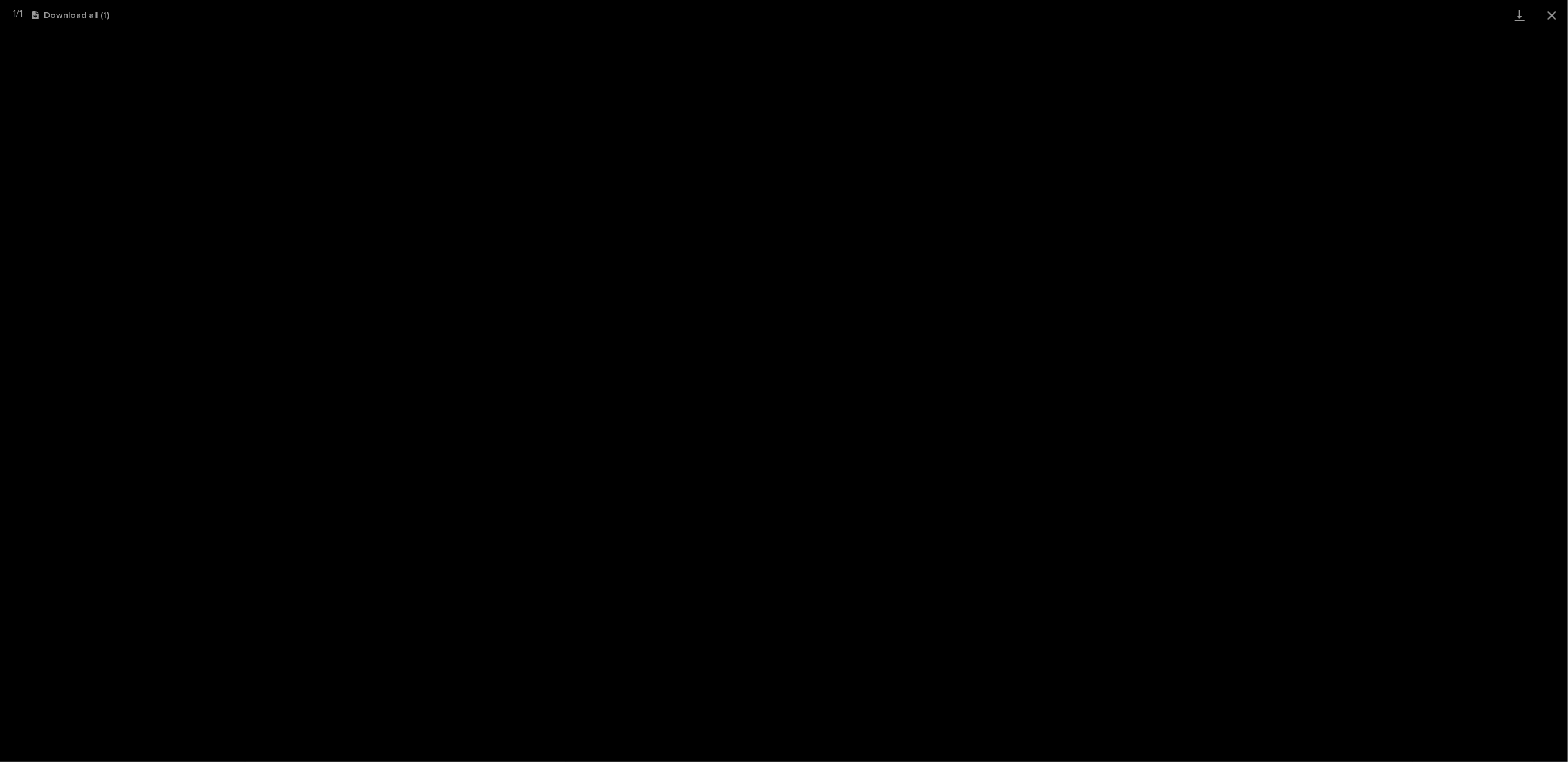
scroll to position [32, 0]
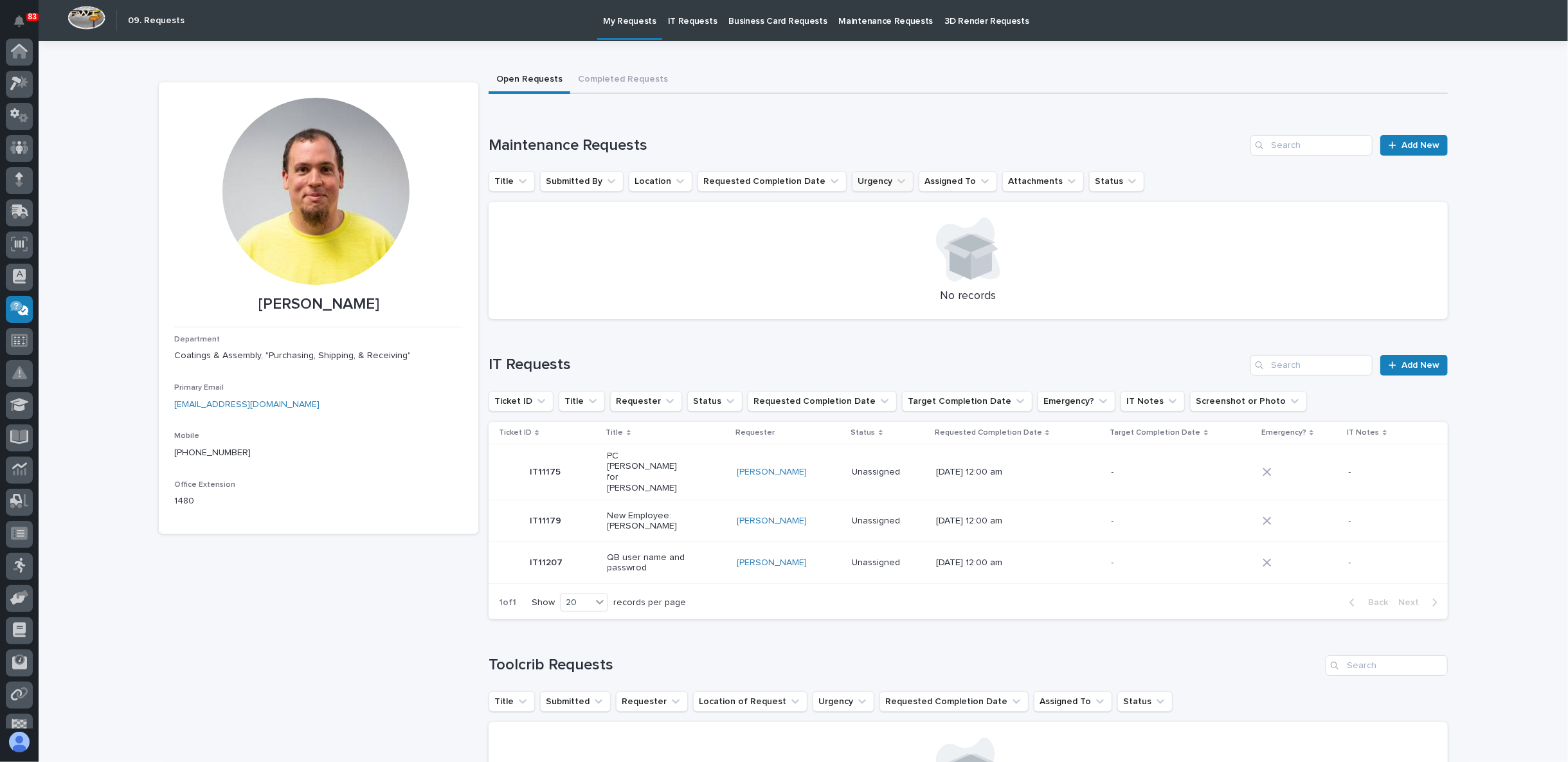
scroll to position [81, 0]
click at [397, 645] on div "Ken Overmyer Department Coatings & Assembly, "Purchasing, Shipping, & Receiving…" at bounding box center [318, 465] width 319 height 766
click at [14, 212] on icon at bounding box center [20, 210] width 16 height 13
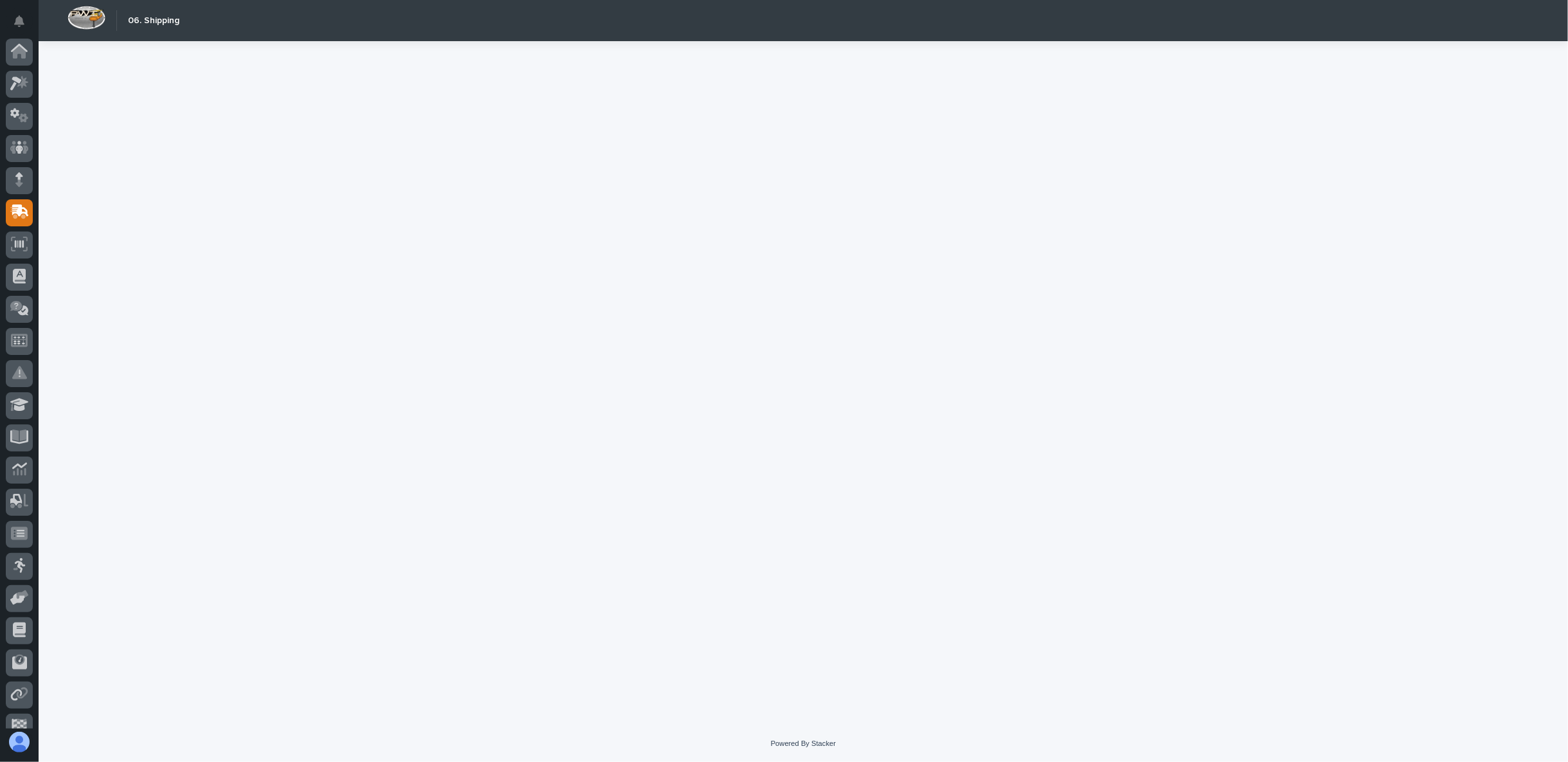
scroll to position [81, 0]
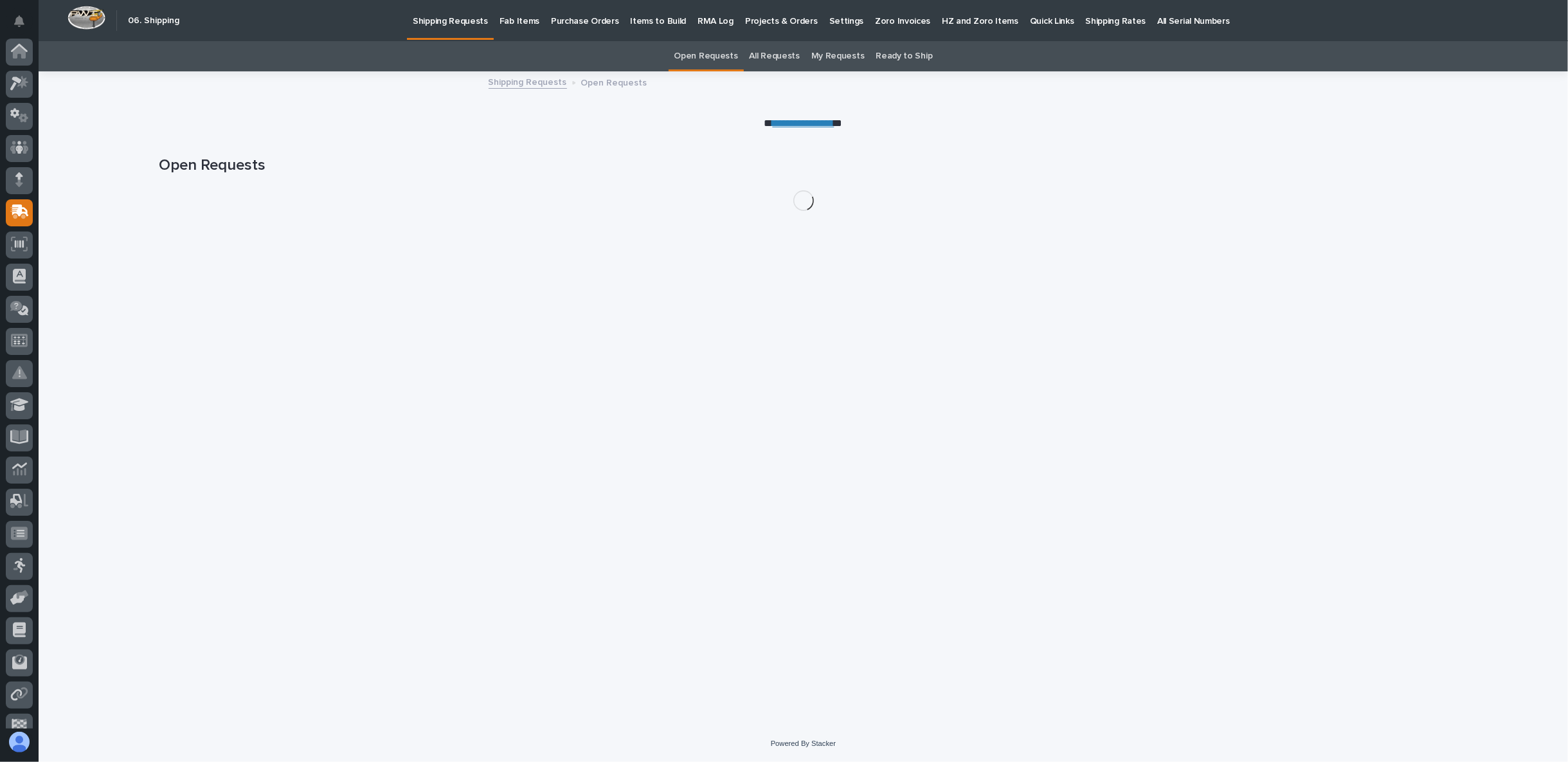
scroll to position [81, 0]
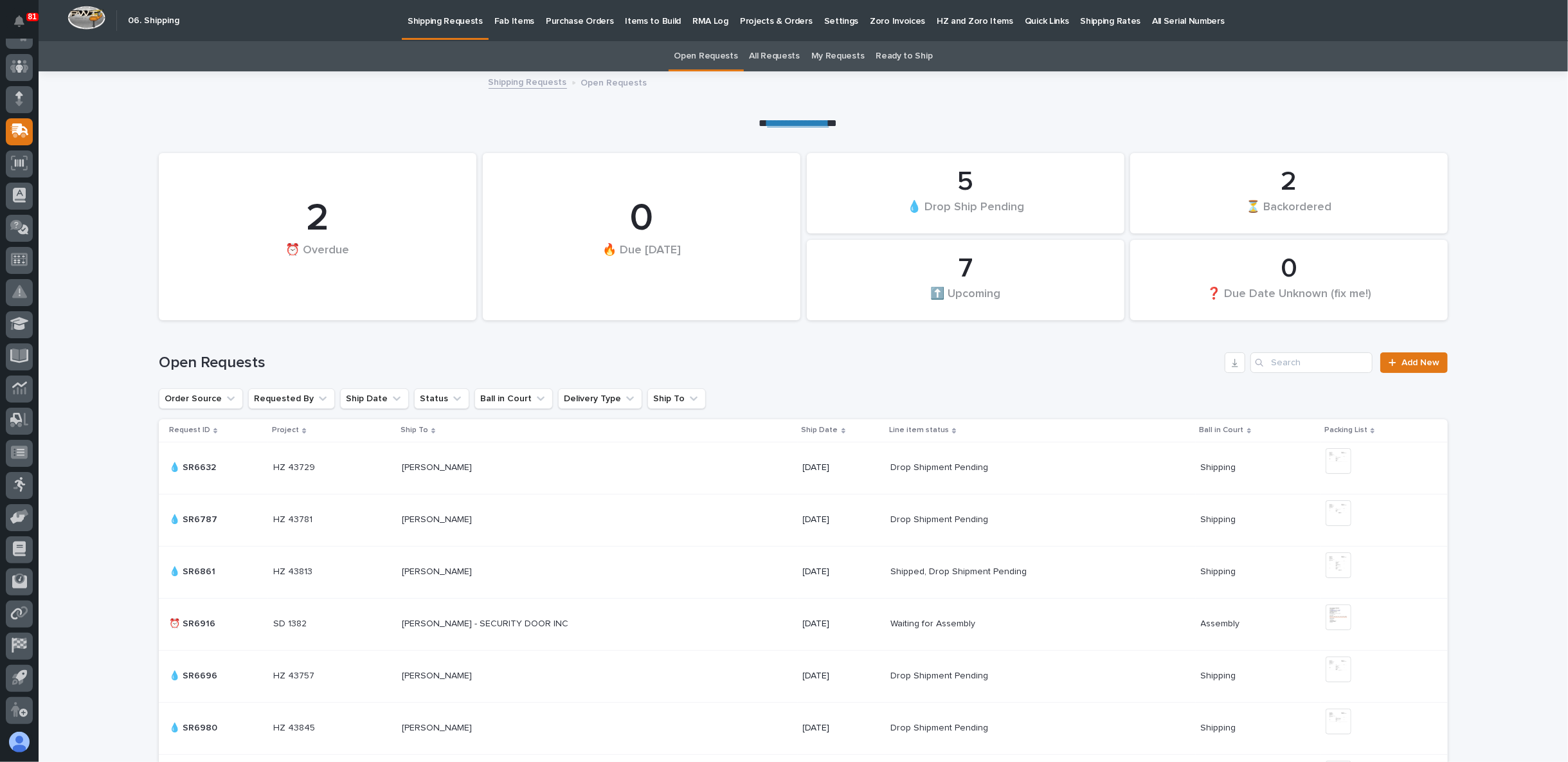
click at [505, 16] on p "Fab Items" at bounding box center [514, 13] width 40 height 27
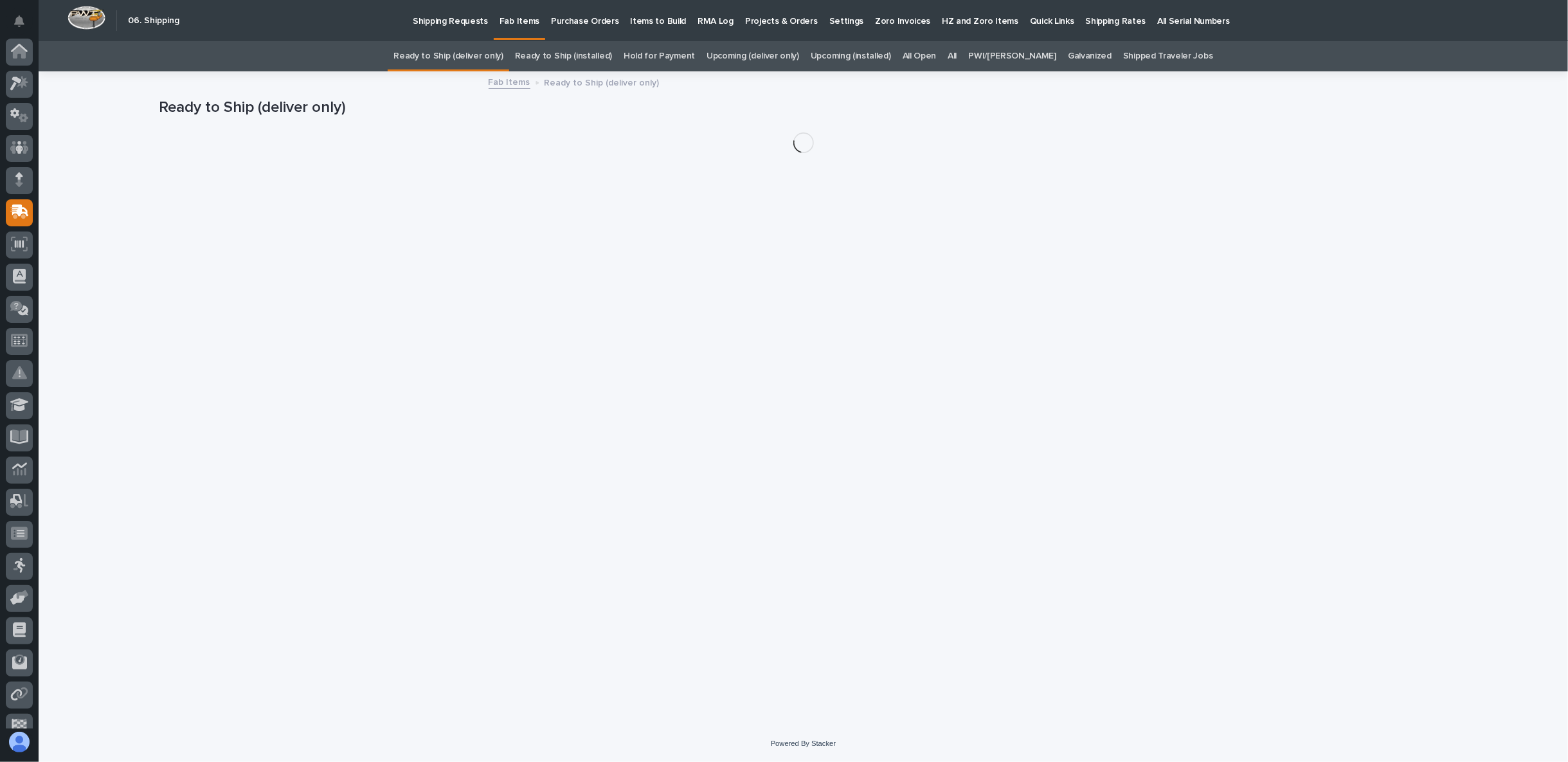
scroll to position [81, 0]
click at [957, 56] on link "All" at bounding box center [952, 56] width 9 height 31
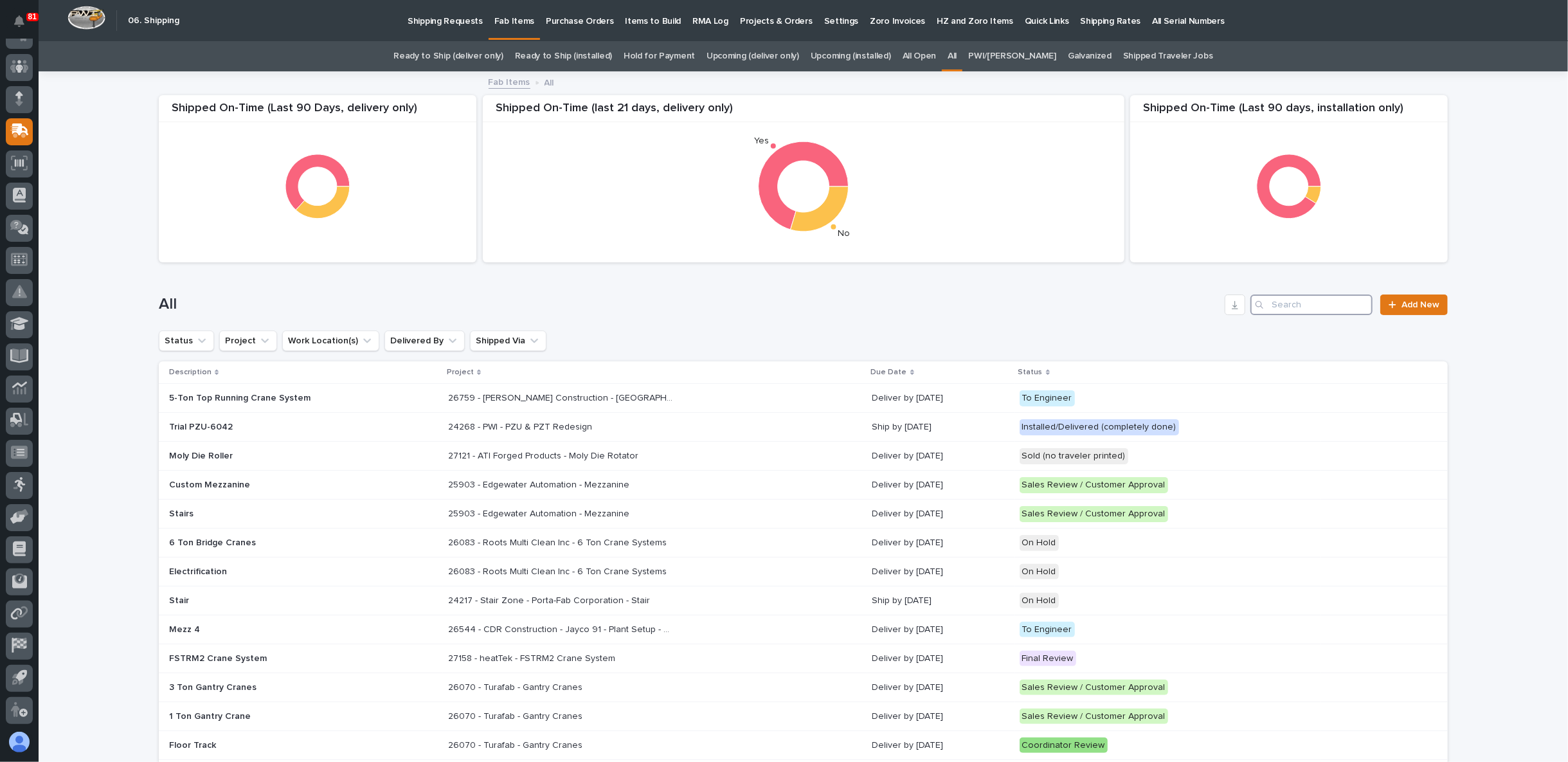
click at [1296, 306] on input "Search" at bounding box center [1311, 304] width 122 height 20
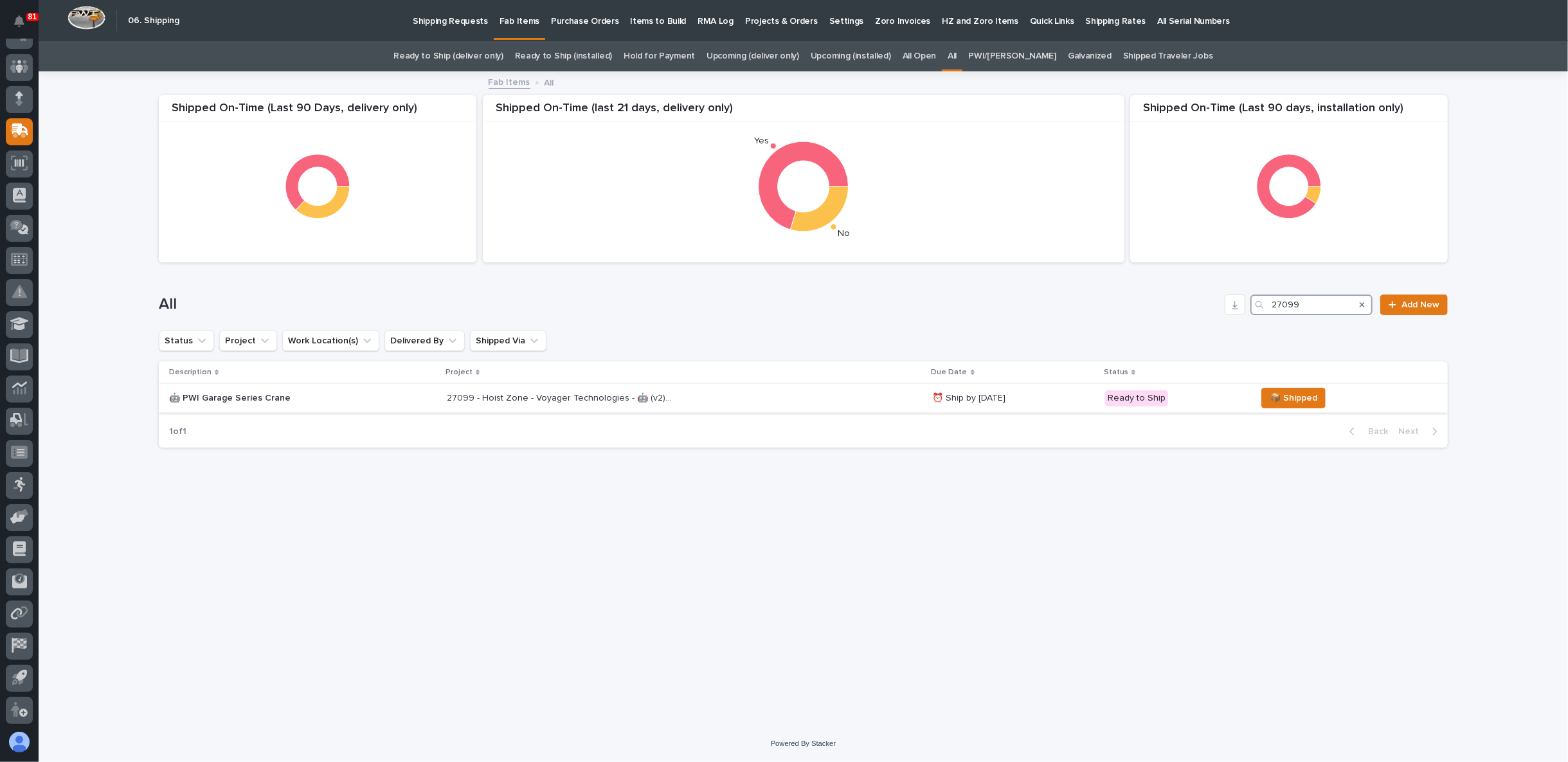
type input "27099"
click at [527, 392] on p "27099 - Hoist Zone - Voyager Technologies - 🤖 (v2) E-Commerce Order with Fab It…" at bounding box center [560, 397] width 228 height 13
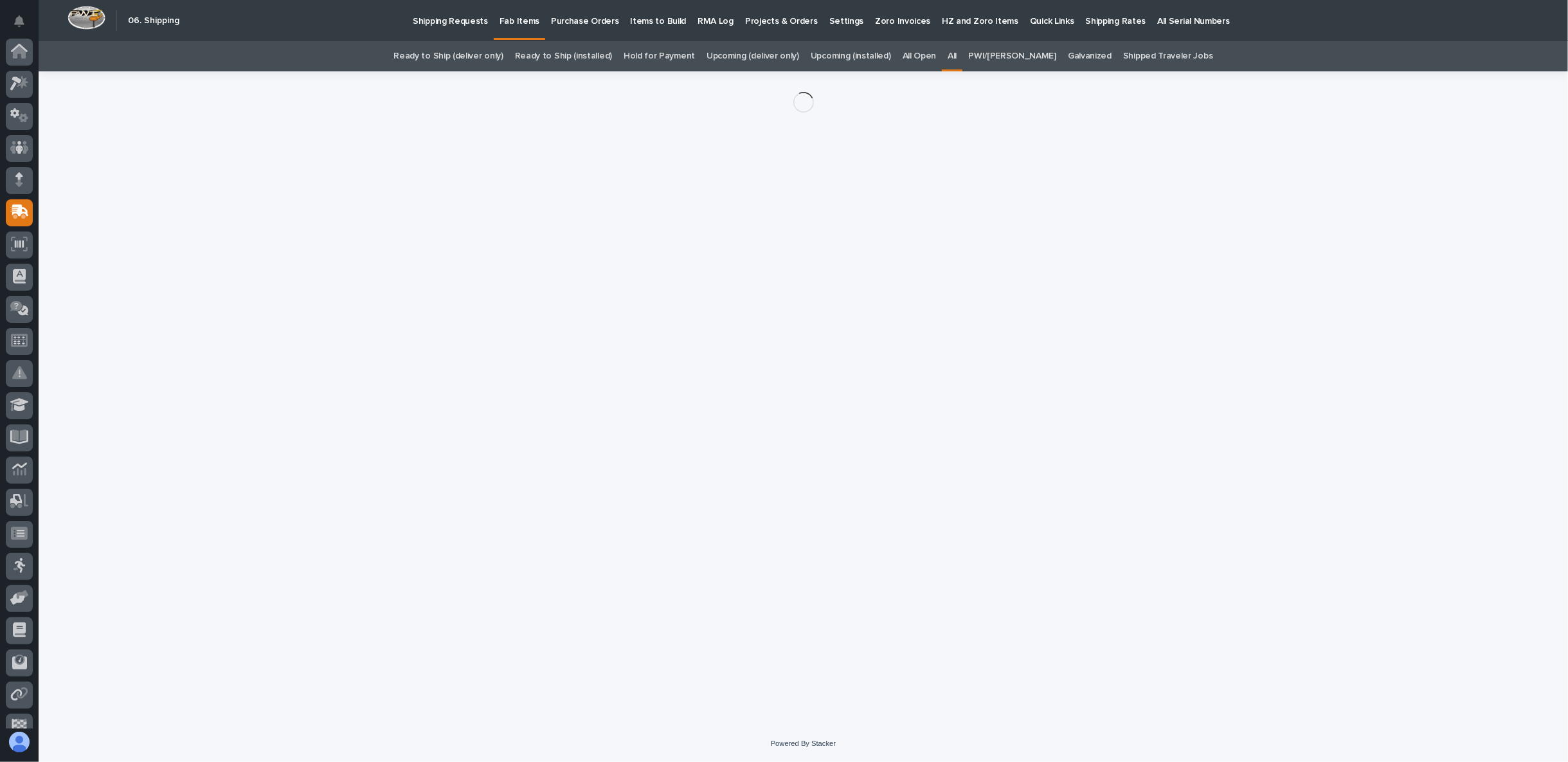
scroll to position [81, 0]
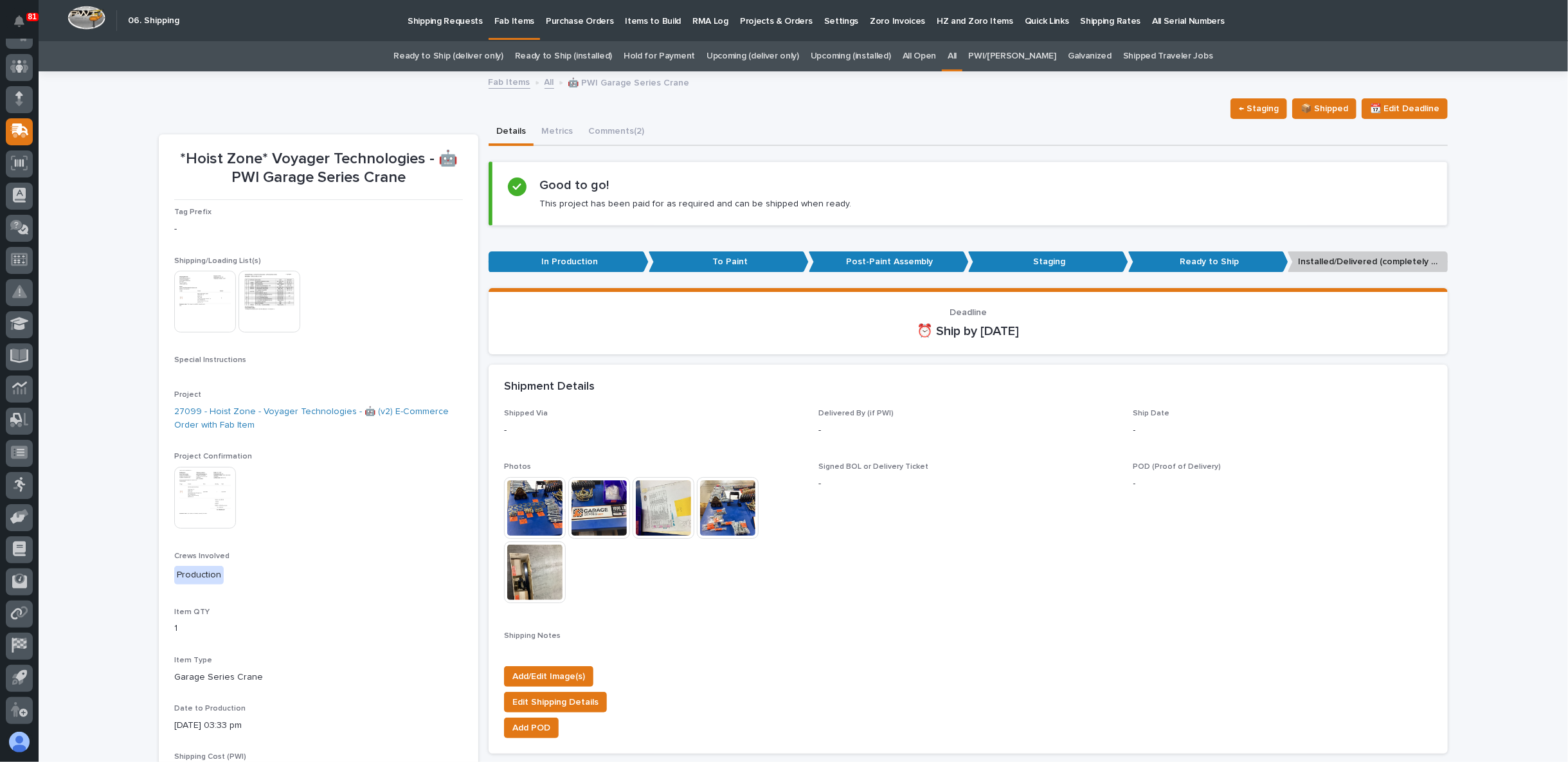
click at [203, 300] on img at bounding box center [205, 301] width 62 height 62
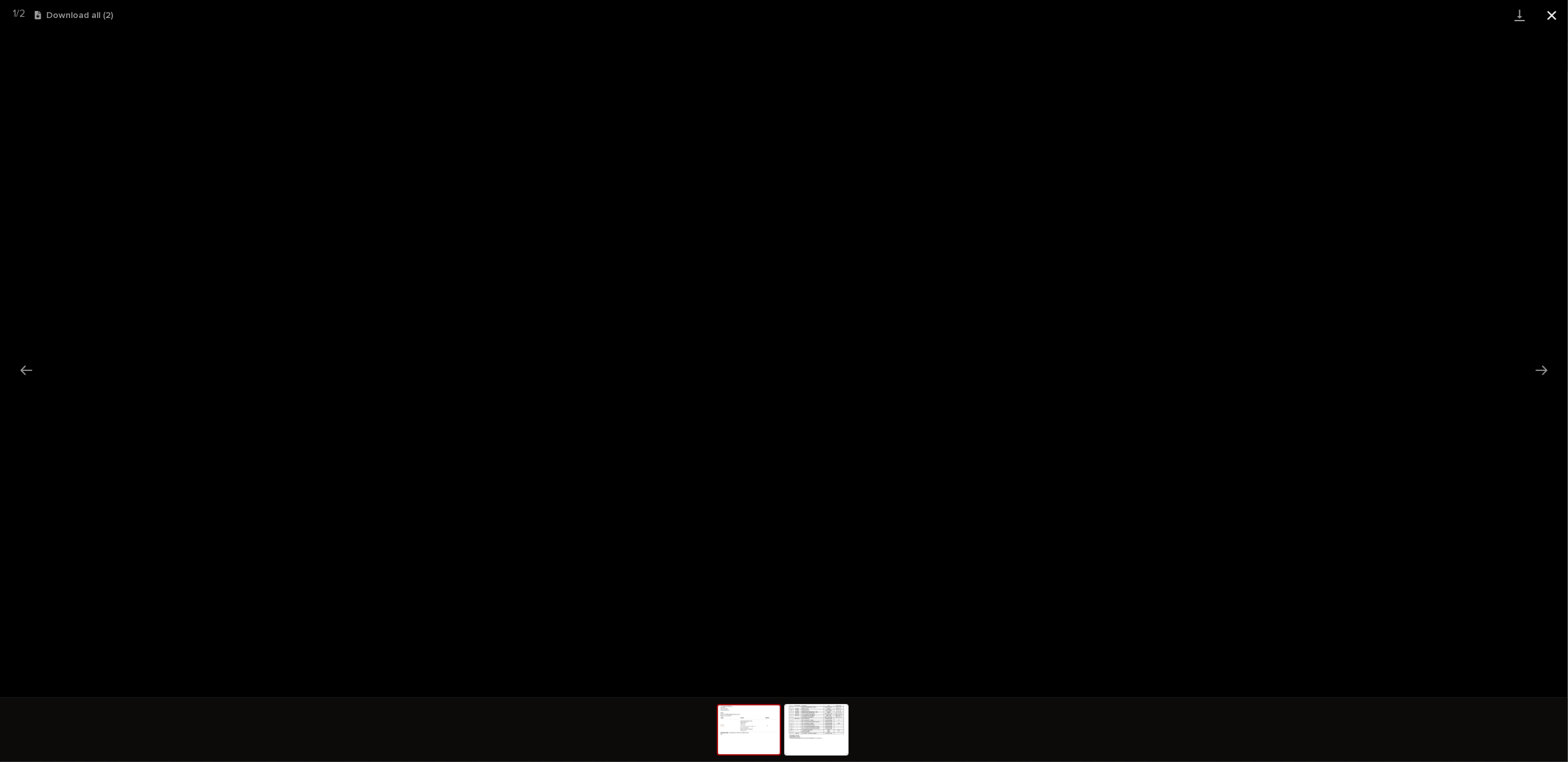
click at [1555, 15] on button "Close gallery" at bounding box center [1552, 15] width 32 height 31
